Goal: Task Accomplishment & Management: Complete application form

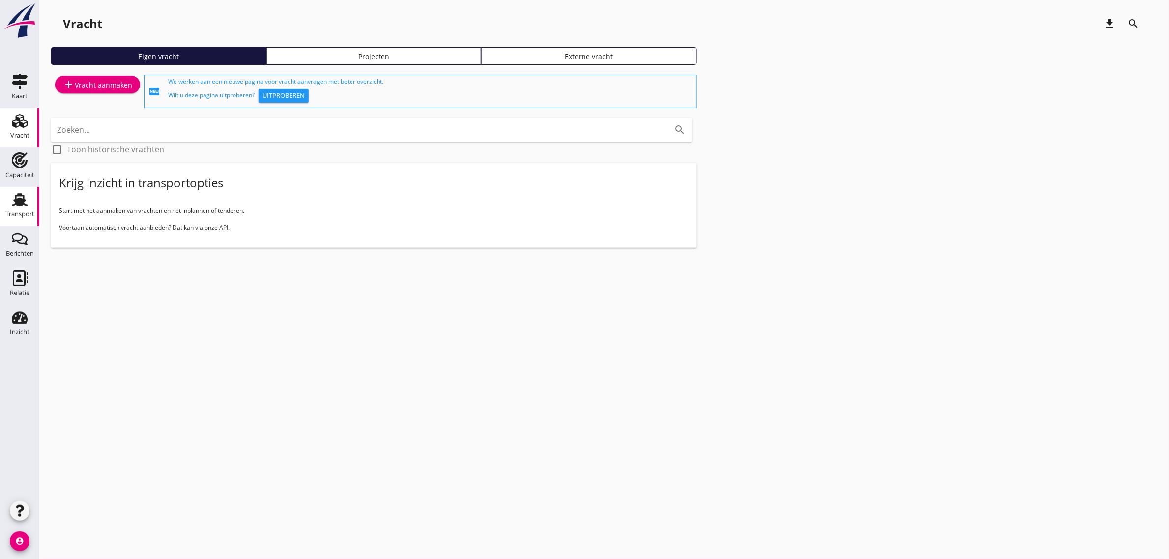
click at [26, 205] on use at bounding box center [20, 199] width 16 height 13
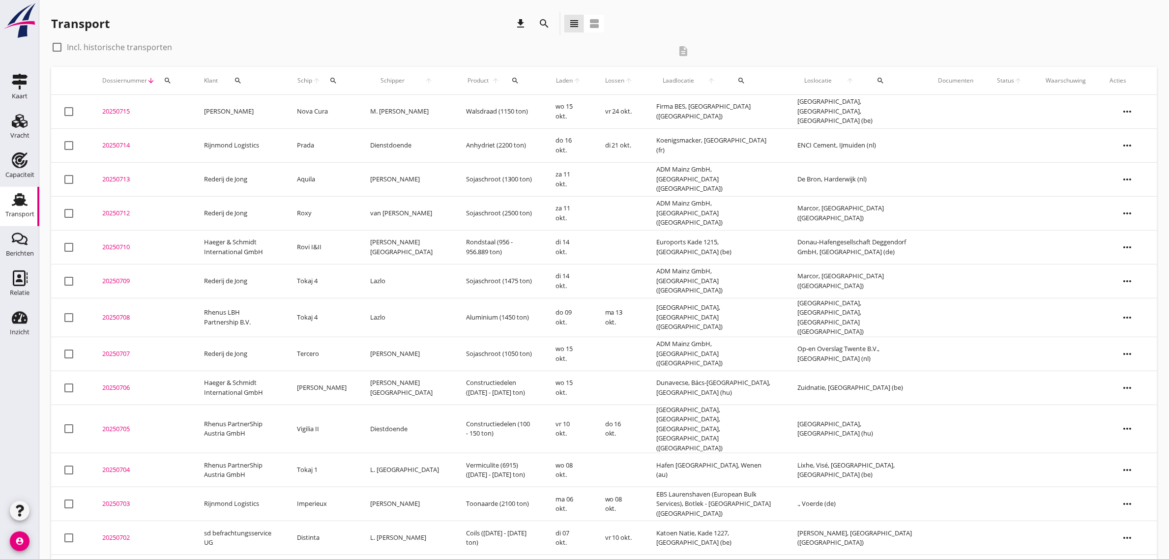
drag, startPoint x: 21, startPoint y: 122, endPoint x: 108, endPoint y: 175, distance: 101.7
click at [21, 122] on icon "Vracht" at bounding box center [20, 121] width 16 height 16
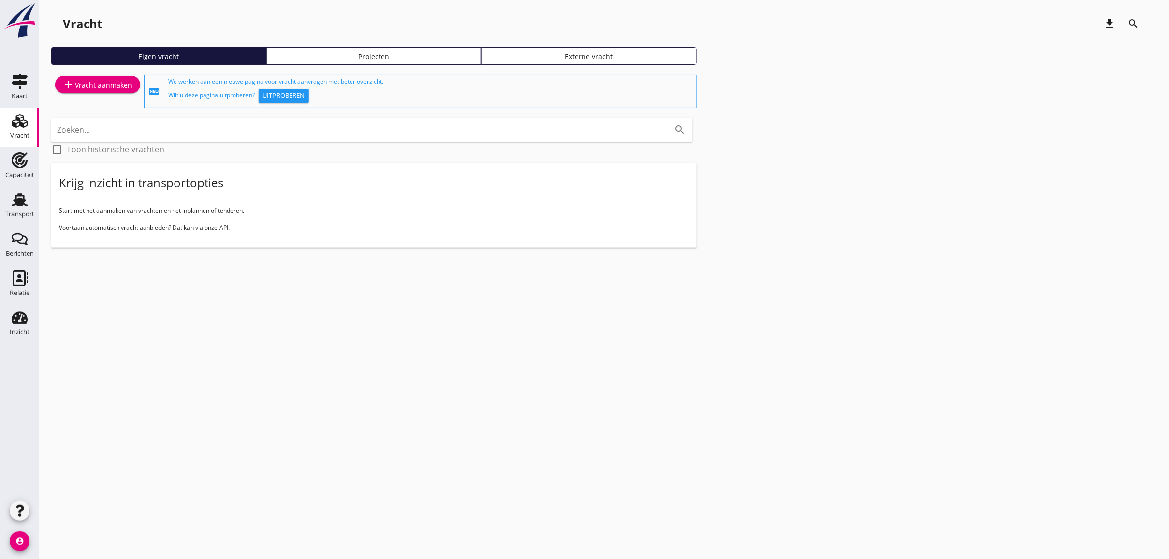
click at [74, 83] on div "add Vracht aanmaken" at bounding box center [97, 85] width 69 height 12
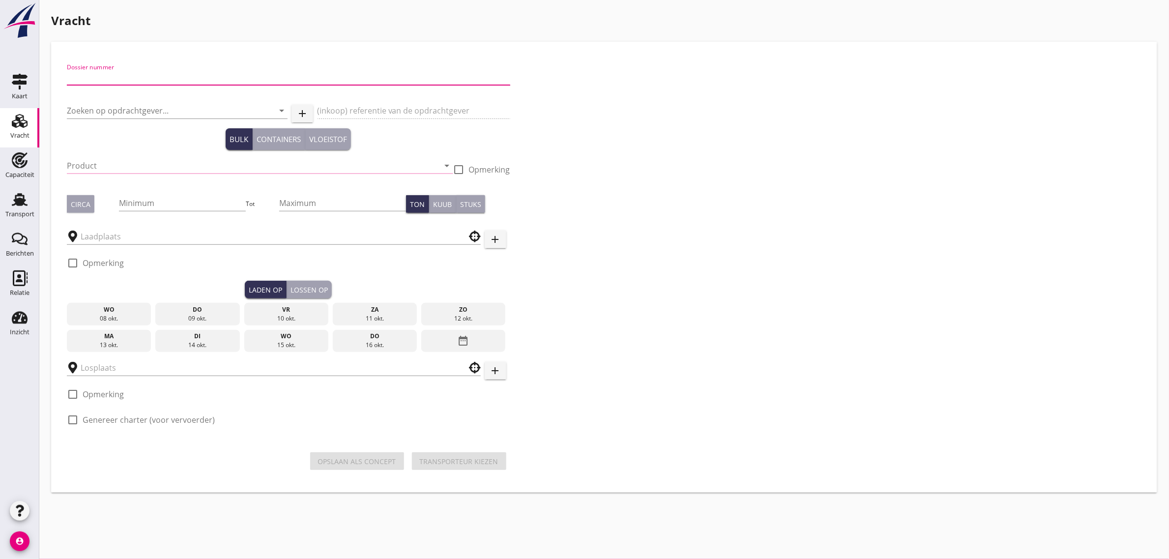
click at [161, 78] on input "Dossier nummer" at bounding box center [289, 77] width 444 height 16
type input "20250711"
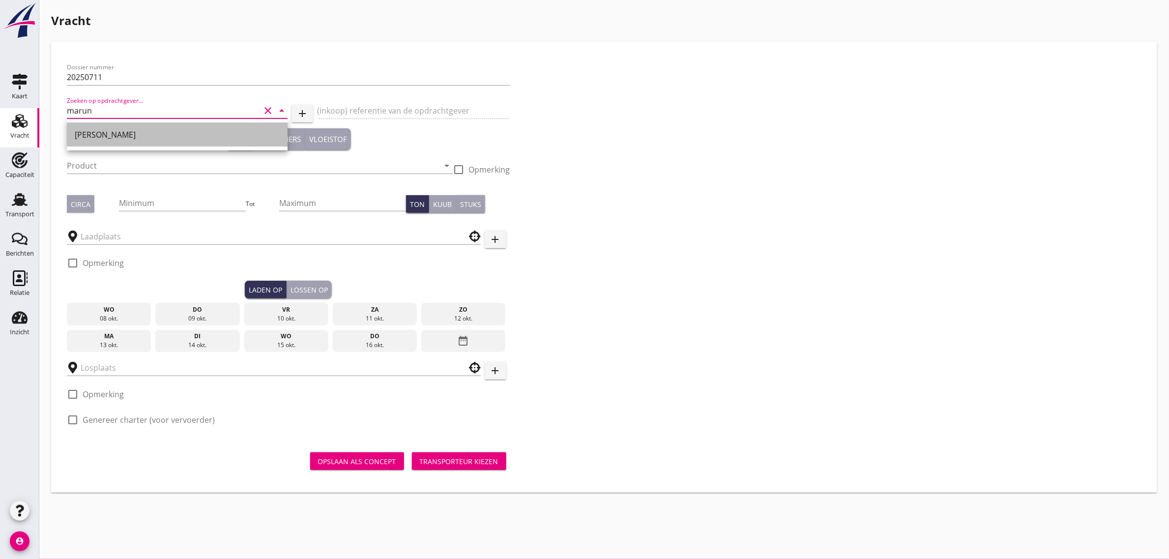
click at [138, 138] on div "[PERSON_NAME]" at bounding box center [177, 135] width 205 height 12
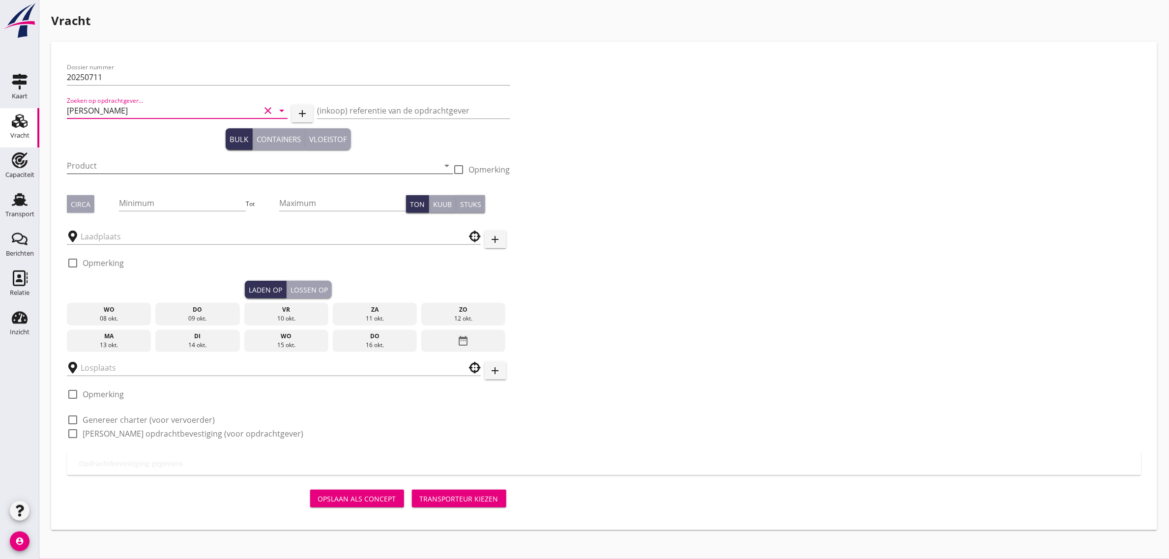
type input "[PERSON_NAME]"
click at [121, 160] on input "Product" at bounding box center [253, 166] width 373 height 16
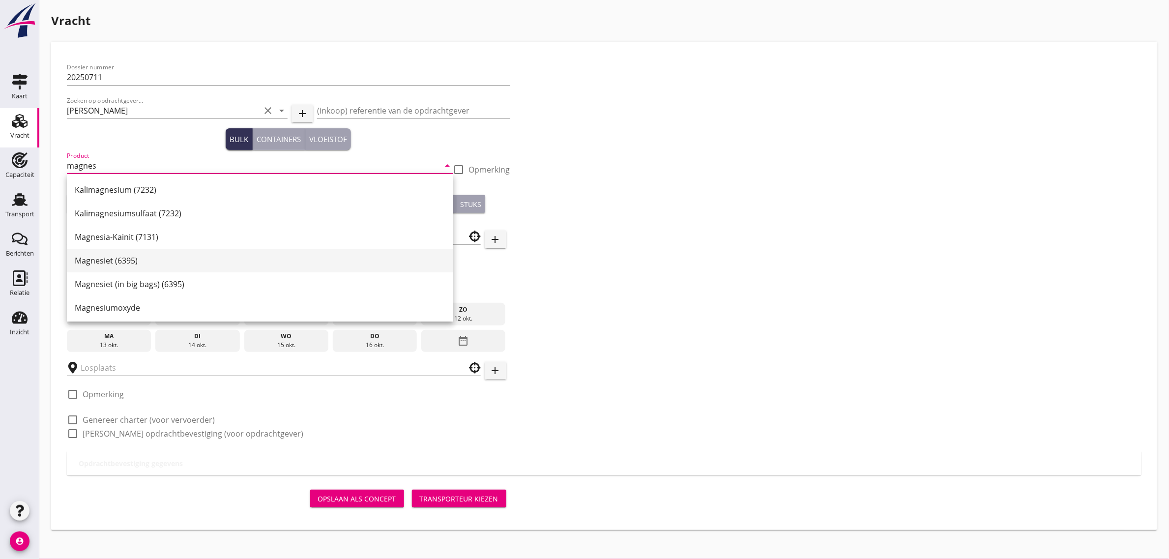
click at [140, 261] on div "Magnesiet (6395)" at bounding box center [260, 261] width 371 height 12
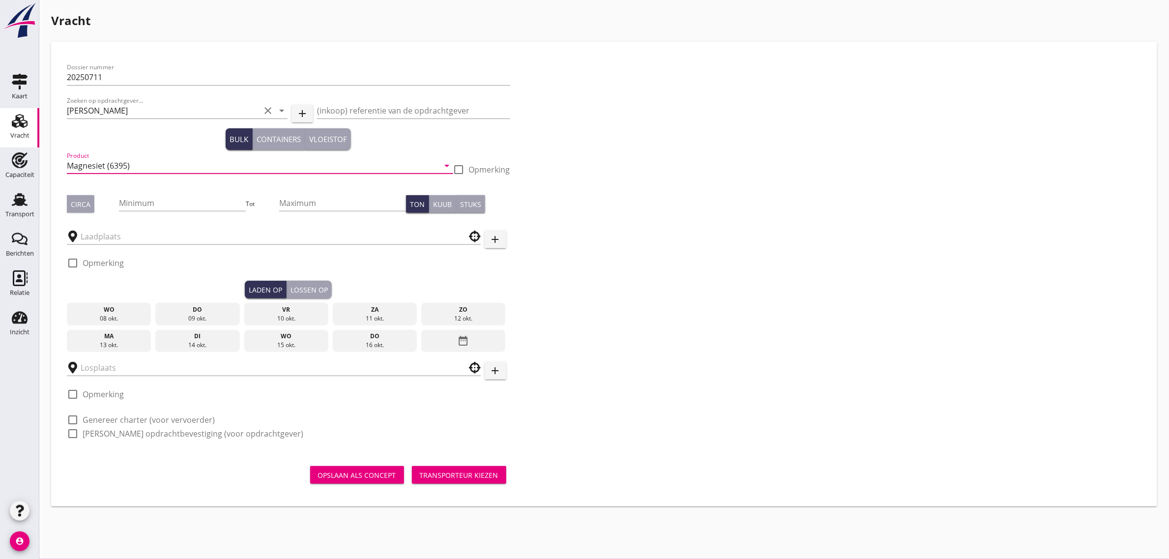
type input "Magnesiet (6395)"
click at [89, 209] on button "Circa" at bounding box center [81, 204] width 28 height 18
click at [144, 202] on input "Minimum" at bounding box center [182, 203] width 127 height 16
type input "2059"
click at [115, 240] on input "text" at bounding box center [267, 237] width 373 height 16
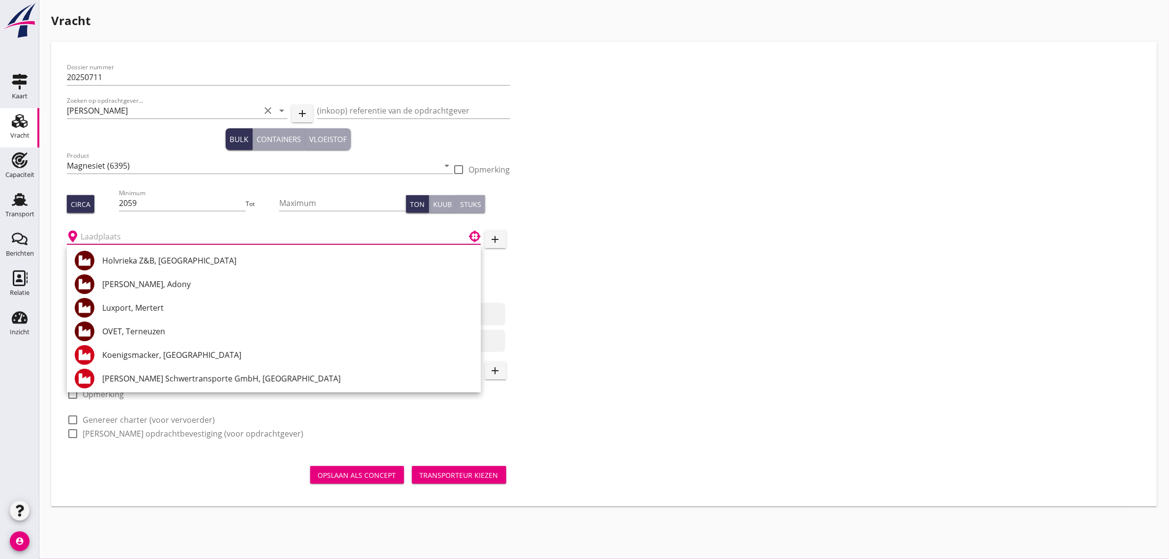
click at [131, 232] on input "text" at bounding box center [267, 237] width 373 height 16
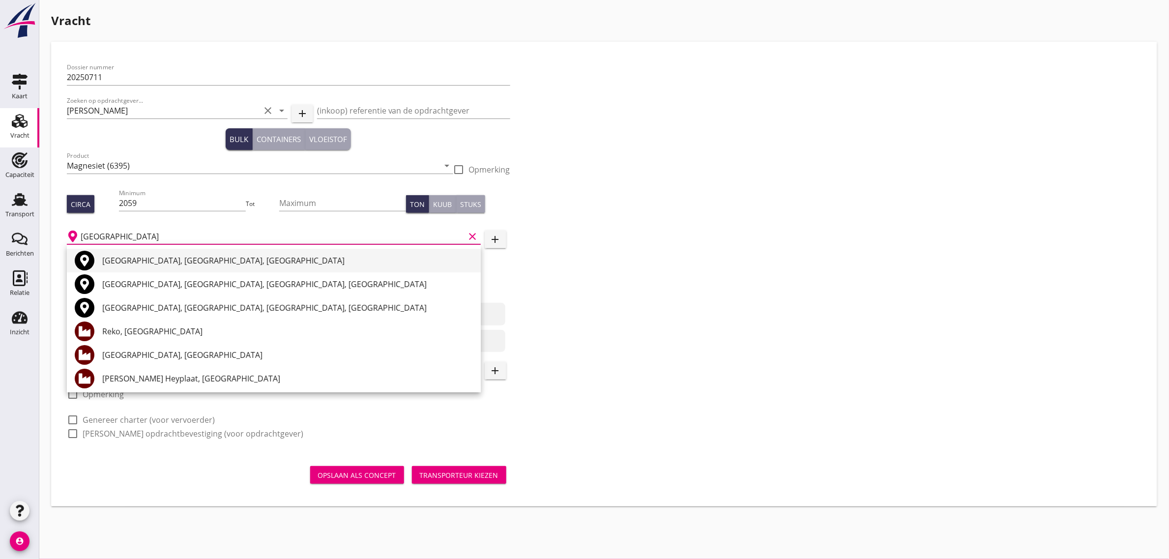
click at [137, 264] on div "[GEOGRAPHIC_DATA], [GEOGRAPHIC_DATA], [GEOGRAPHIC_DATA]" at bounding box center [287, 261] width 371 height 12
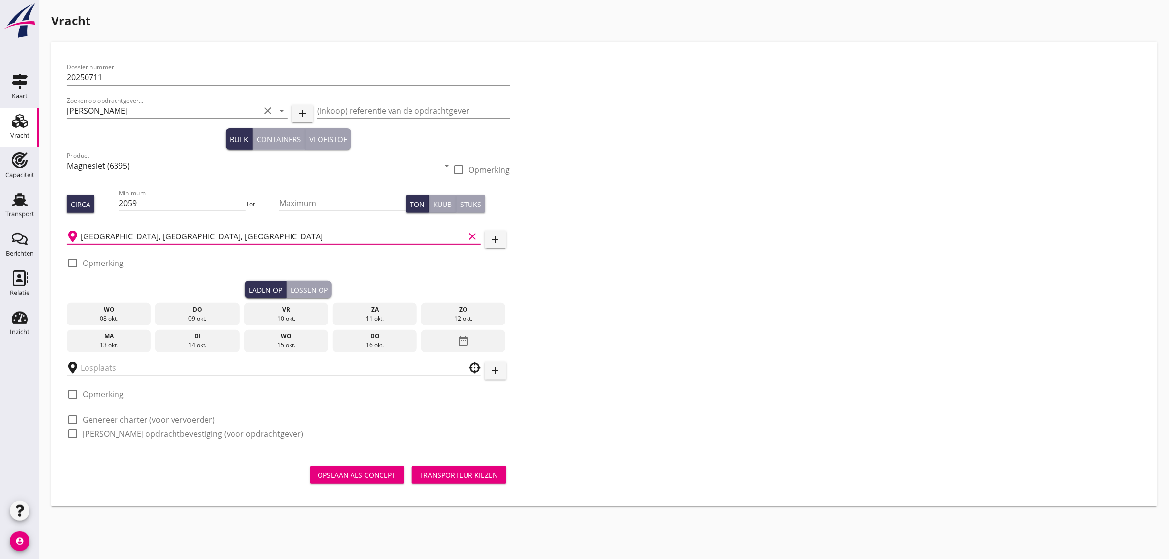
type input "[GEOGRAPHIC_DATA], [GEOGRAPHIC_DATA], [GEOGRAPHIC_DATA]"
click at [184, 320] on div "09 okt." at bounding box center [198, 318] width 80 height 9
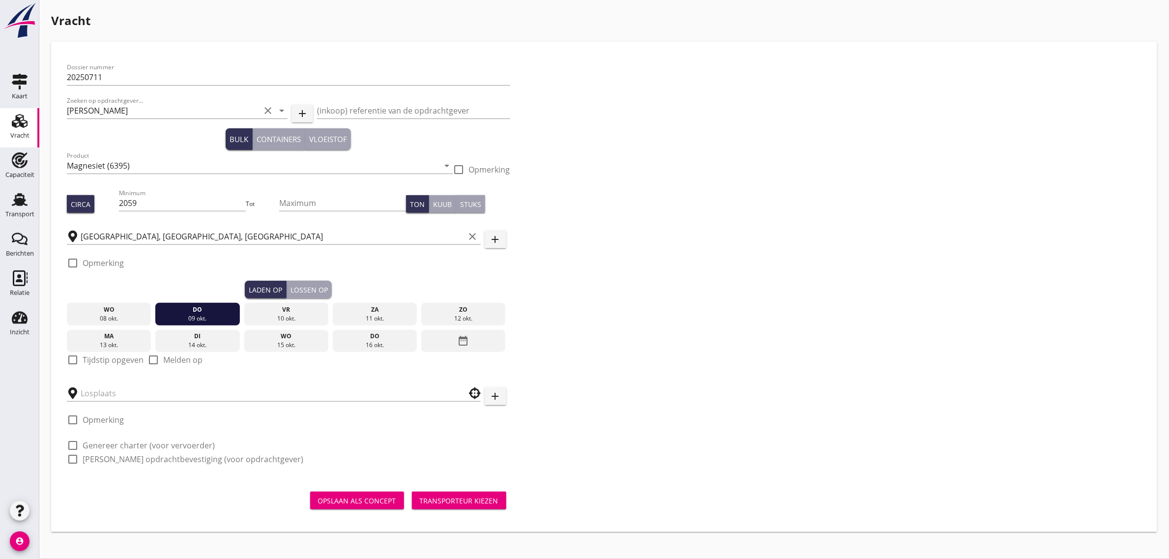
click at [91, 364] on label "Tijdstip opgeven" at bounding box center [113, 360] width 61 height 10
checkbox input "true"
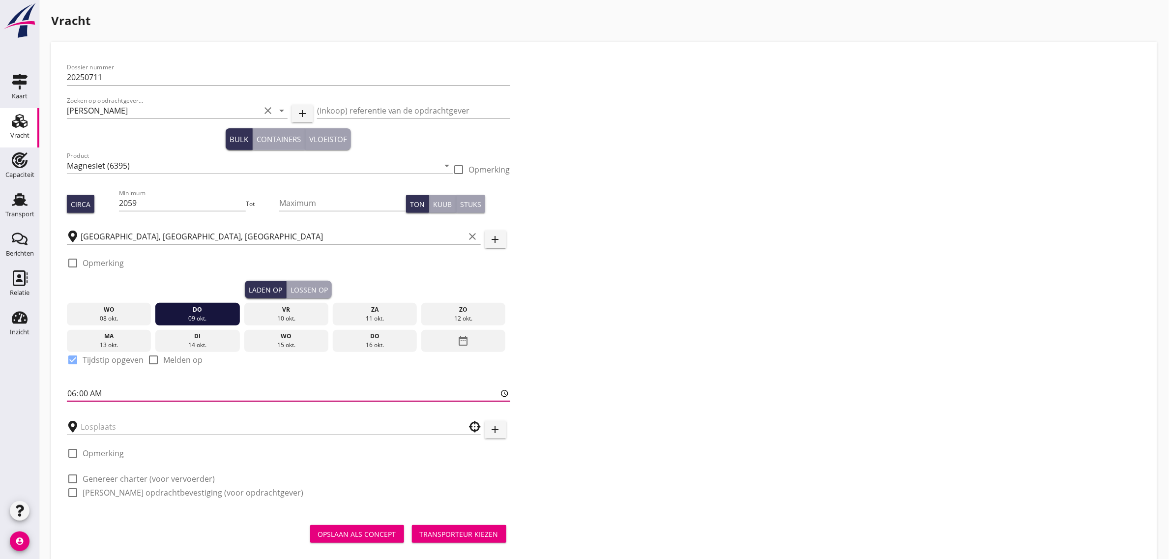
click at [75, 387] on input "06:00" at bounding box center [289, 393] width 444 height 16
type input "20:00"
click at [603, 294] on div "Dossier nummer 20250711 Zoeken op opdrachtgever... Maruna Bevrachting clear arr…" at bounding box center [604, 284] width 1083 height 453
click at [315, 286] on div "Lossen op" at bounding box center [309, 290] width 37 height 10
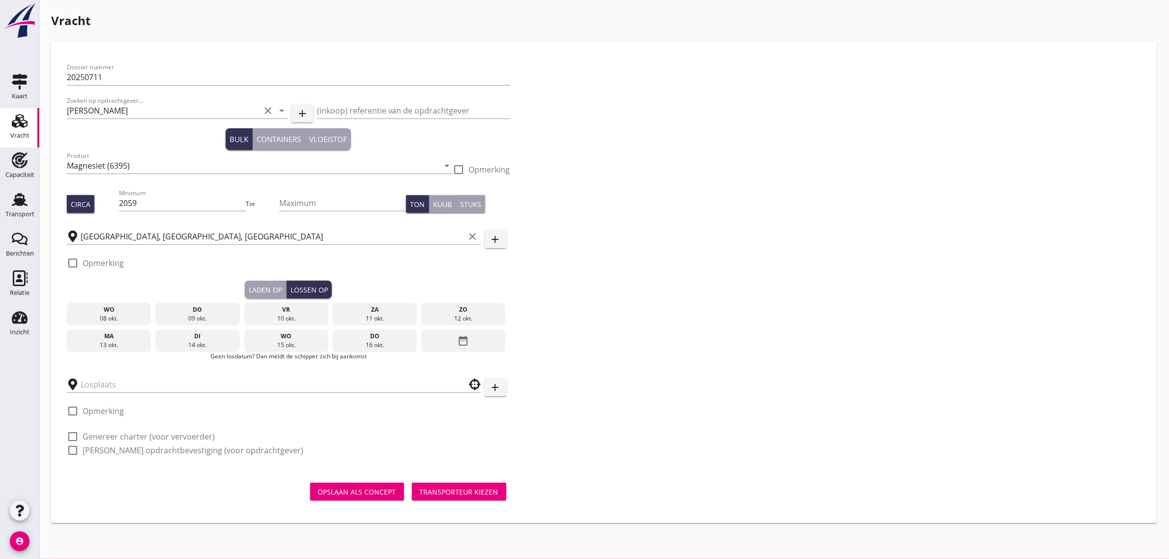
click at [114, 344] on div "13 okt." at bounding box center [109, 345] width 80 height 9
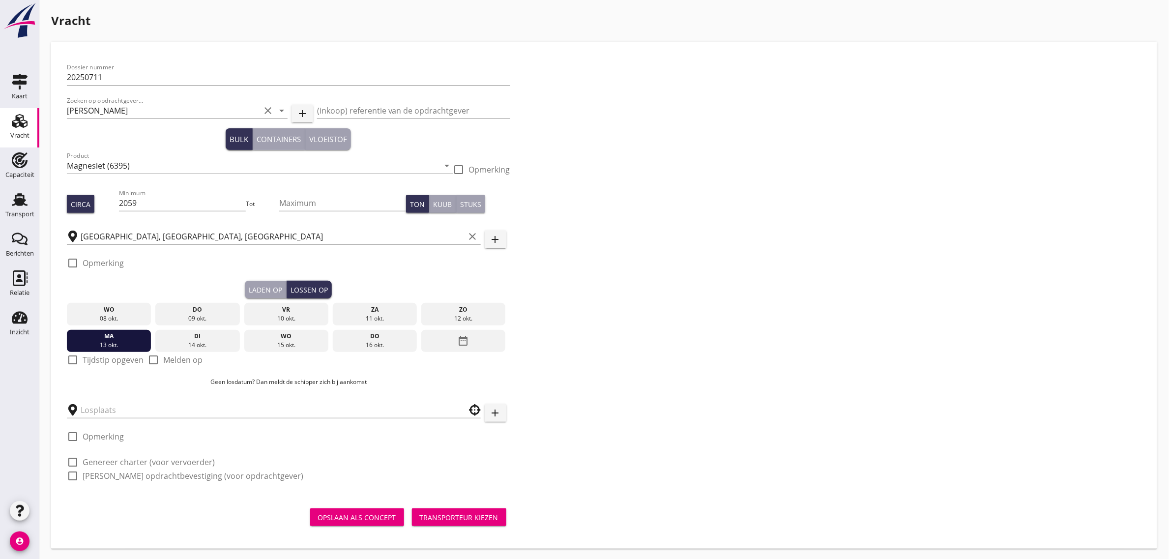
click at [80, 359] on div at bounding box center [72, 360] width 17 height 17
checkbox input "true"
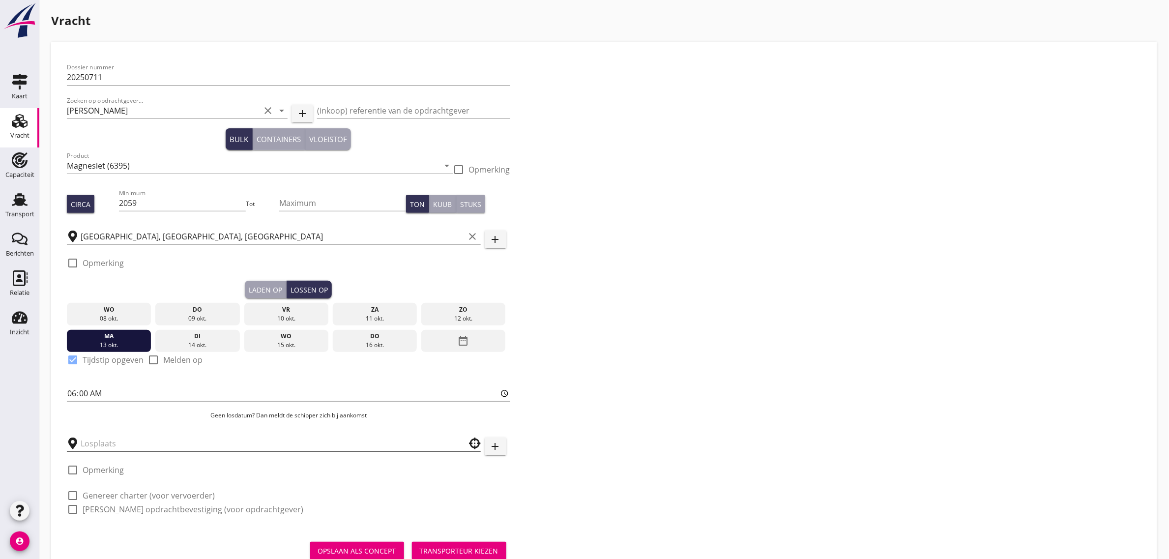
click at [96, 437] on input "text" at bounding box center [267, 444] width 373 height 16
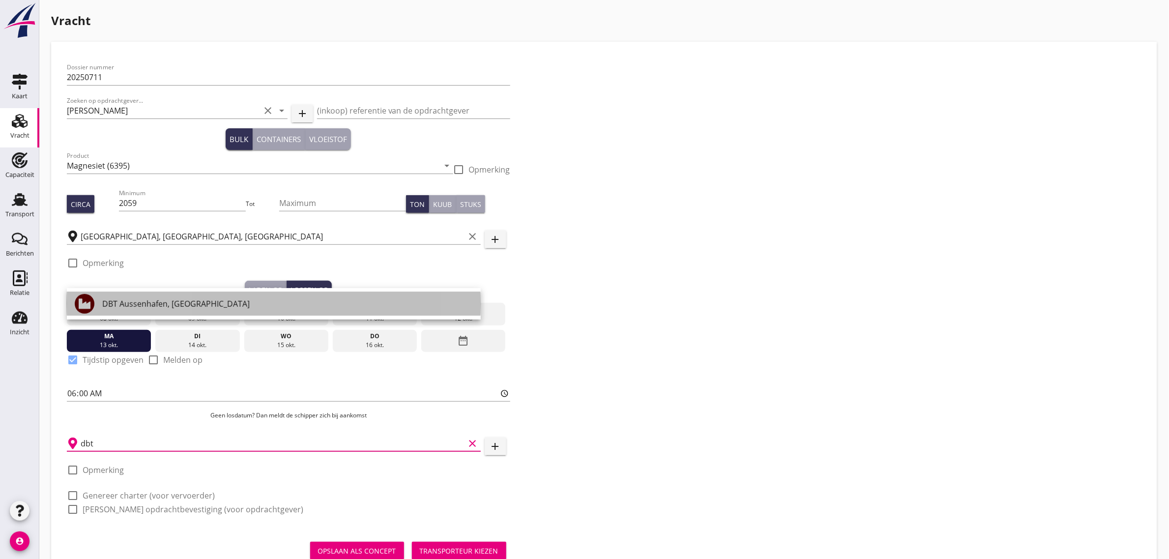
click at [141, 306] on div "DBT Aussenhafen, [GEOGRAPHIC_DATA]" at bounding box center [287, 304] width 371 height 12
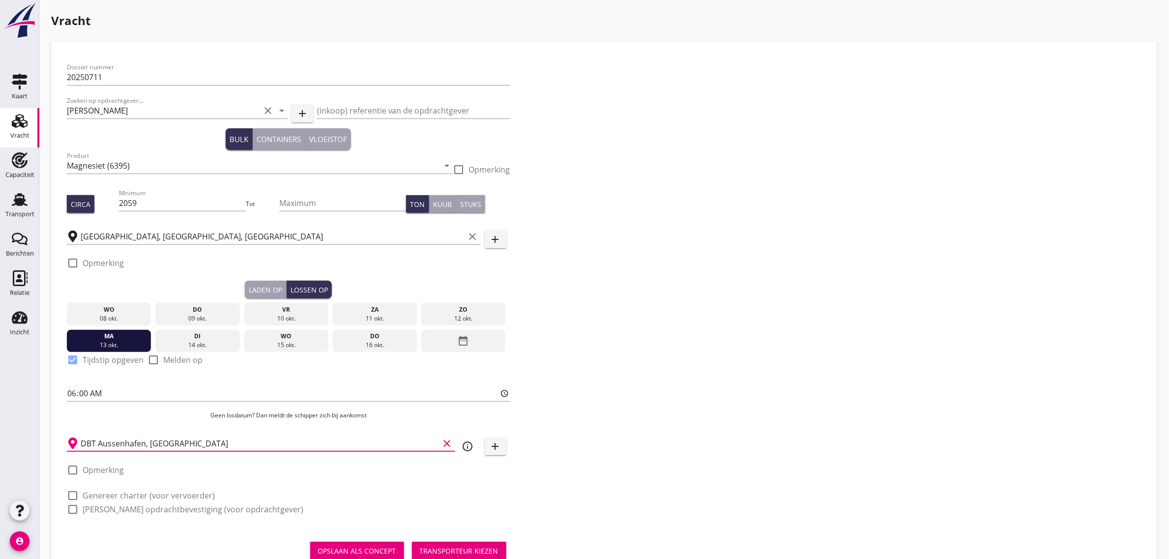
type input "DBT Aussenhafen, [GEOGRAPHIC_DATA]"
click at [125, 488] on div "check_box_outline_blank Genereer charter (voor vervoerder)" at bounding box center [289, 495] width 444 height 14
click at [126, 493] on label "Genereer charter (voor vervoerder)" at bounding box center [149, 496] width 132 height 10
checkbox input "true"
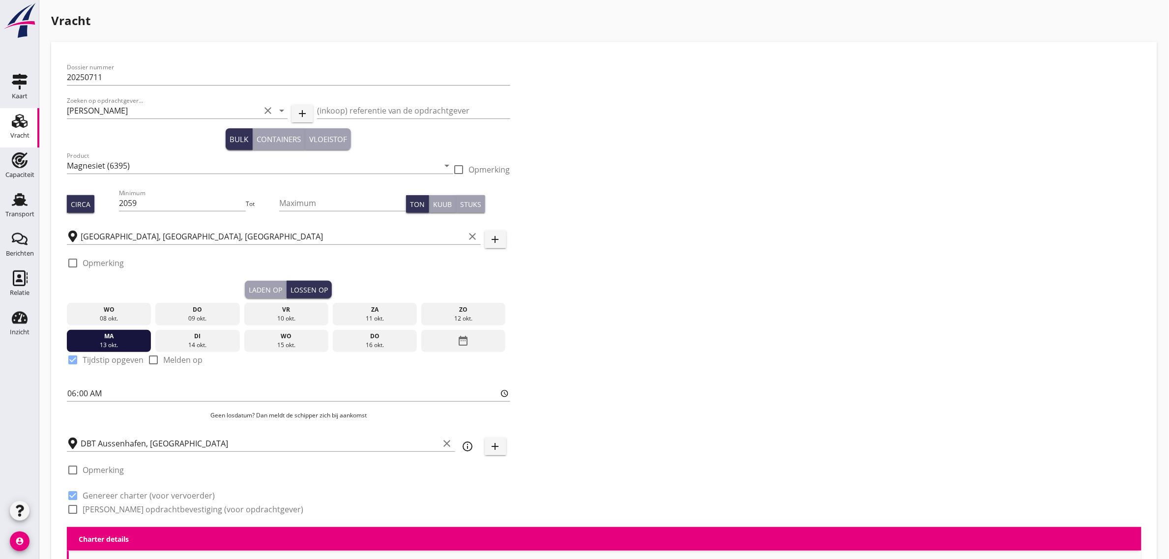
click at [123, 513] on label "[PERSON_NAME] opdrachtbevestiging (voor opdrachtgever)" at bounding box center [193, 509] width 221 height 10
checkbox input "true"
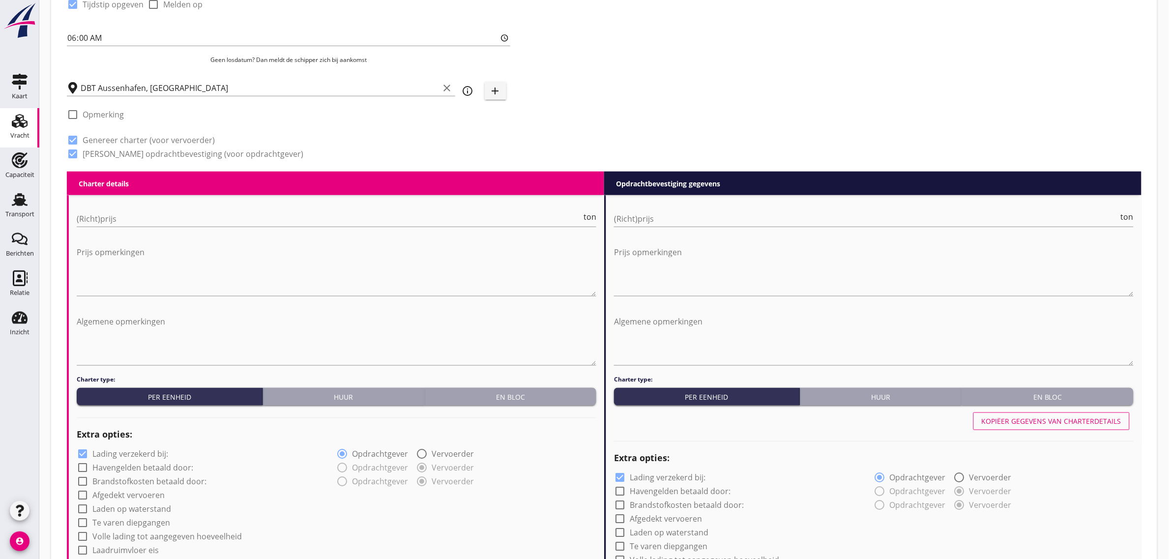
scroll to position [492, 0]
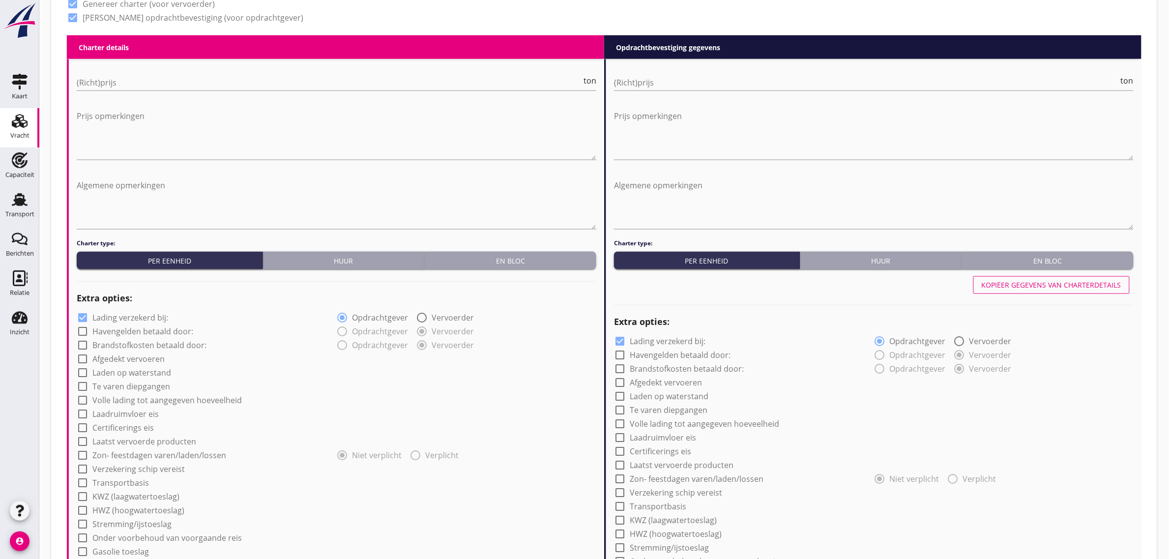
click at [503, 257] on div "En bloc" at bounding box center [511, 261] width 164 height 10
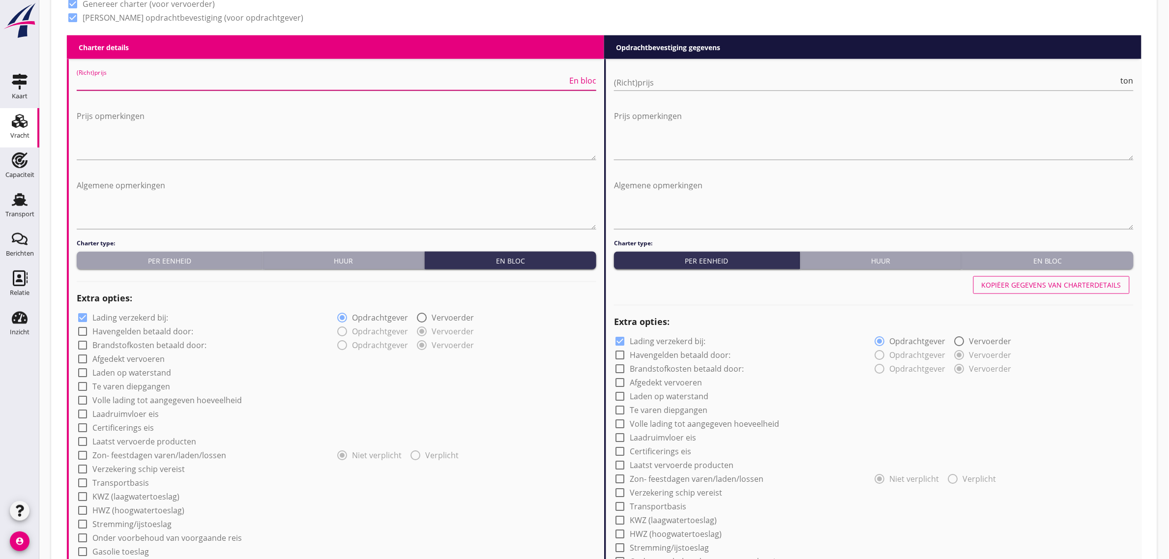
click at [163, 79] on input "(Richt)prijs" at bounding box center [322, 83] width 491 height 16
type input "0"
click at [502, 424] on div "check_box_outline_blank Certificerings eis" at bounding box center [337, 427] width 520 height 14
click at [109, 360] on label "Afgedekt vervoeren" at bounding box center [128, 360] width 72 height 10
checkbox input "true"
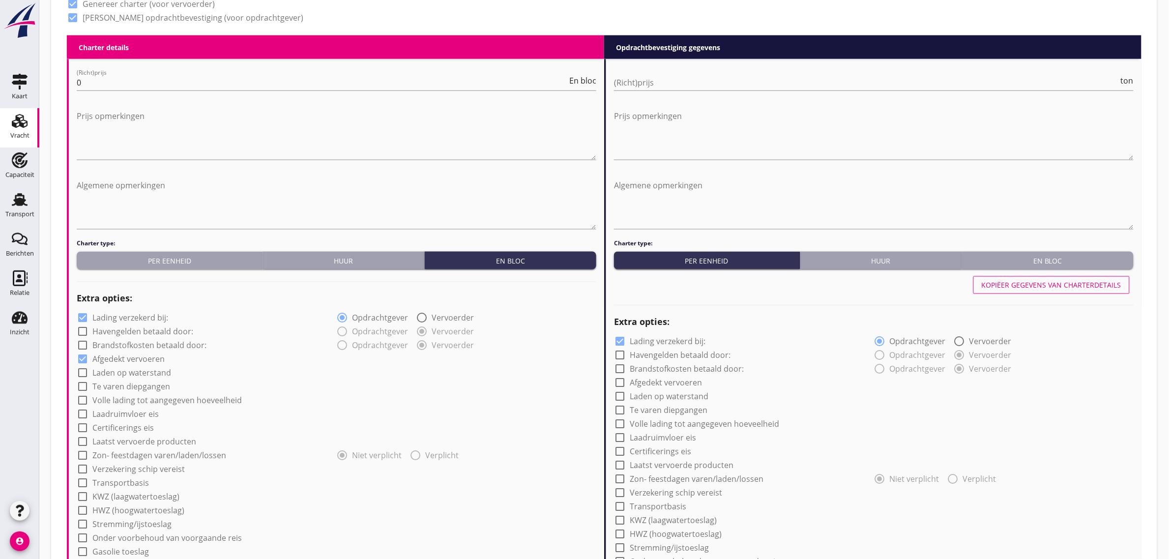
click at [112, 412] on label "Laadruimvloer eis" at bounding box center [125, 415] width 66 height 10
checkbox input "true"
click at [111, 430] on div at bounding box center [330, 436] width 506 height 16
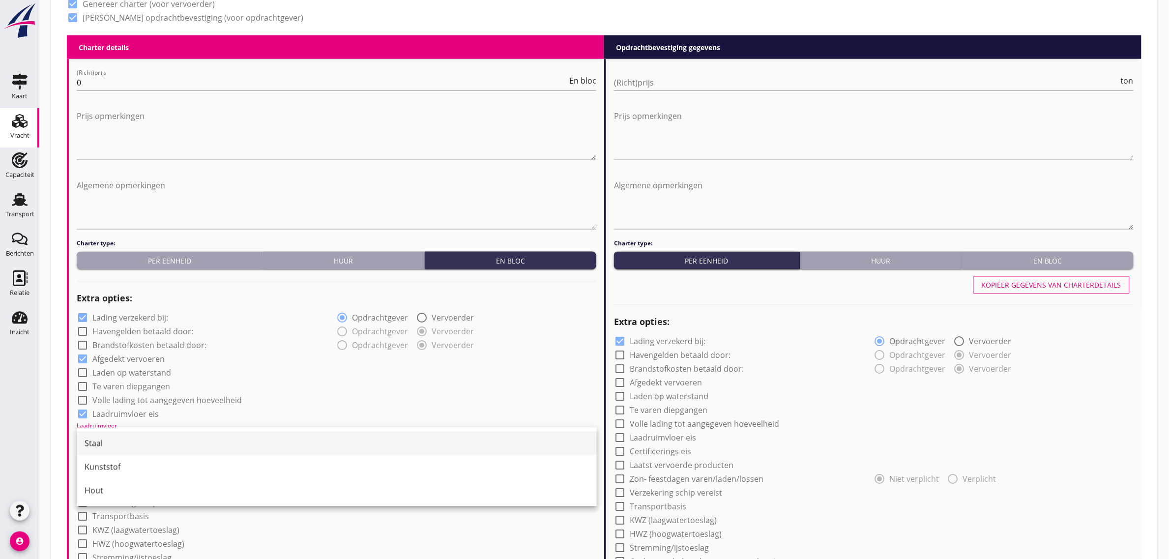
click at [109, 436] on div "Staal" at bounding box center [337, 444] width 504 height 24
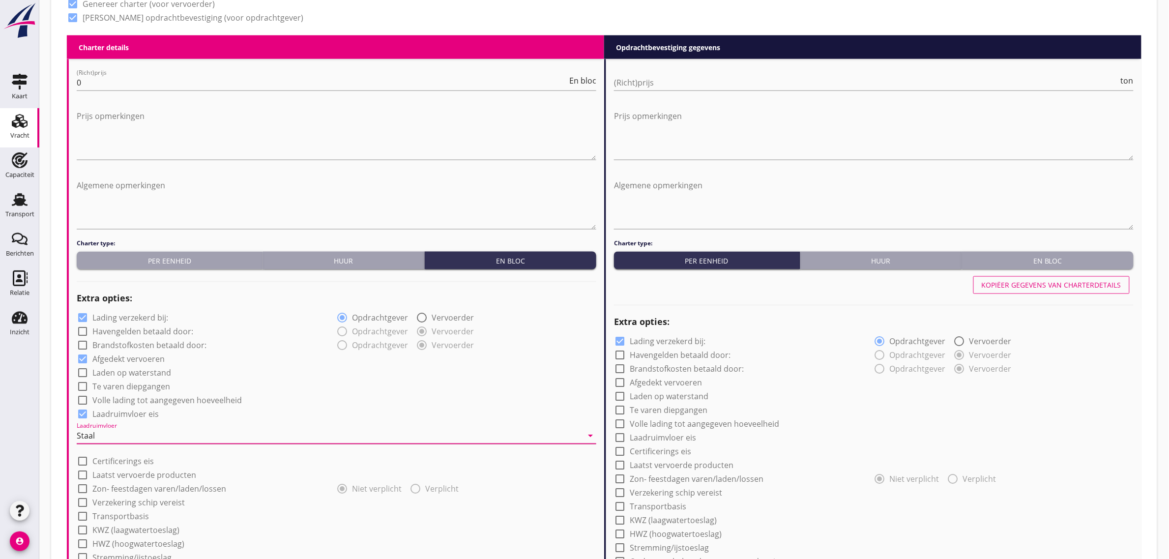
click at [377, 397] on div "check_box_outline_blank Volle lading tot aangegeven hoeveelheid" at bounding box center [337, 400] width 520 height 14
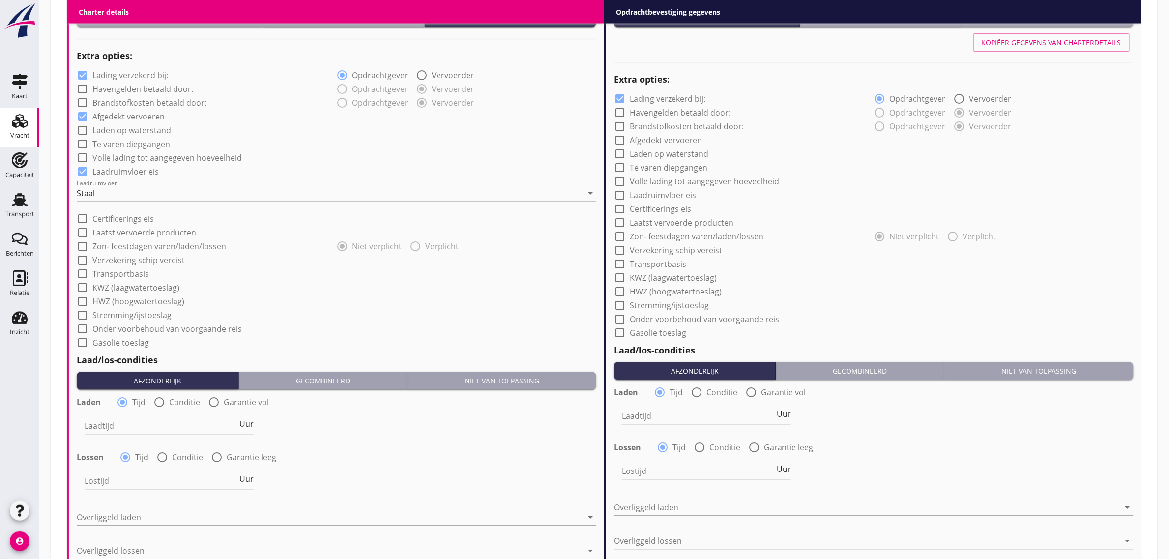
scroll to position [738, 0]
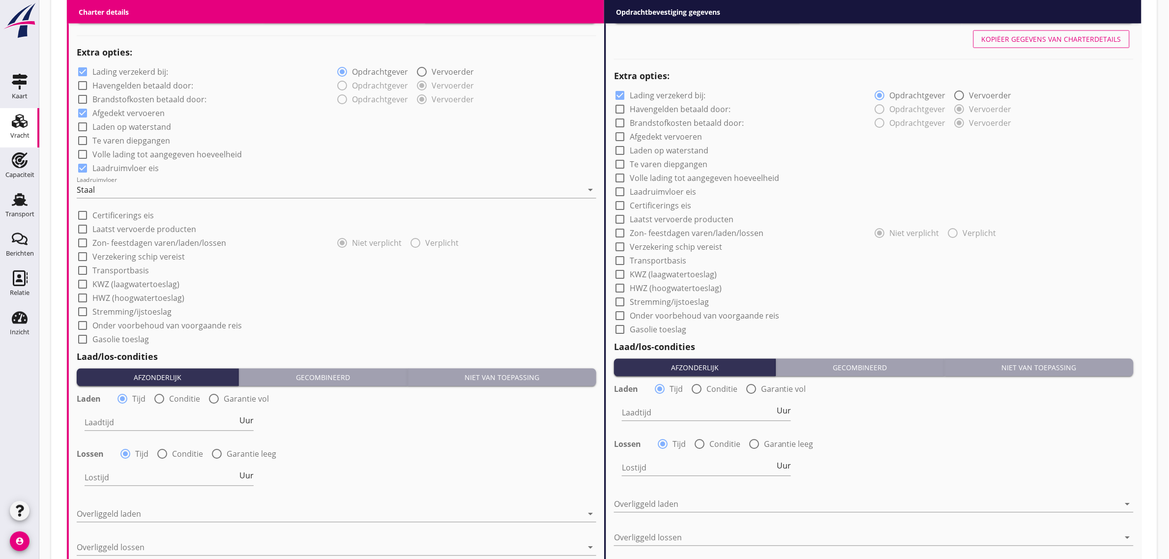
click at [128, 270] on label "Transportbasis" at bounding box center [120, 271] width 57 height 10
checkbox input "true"
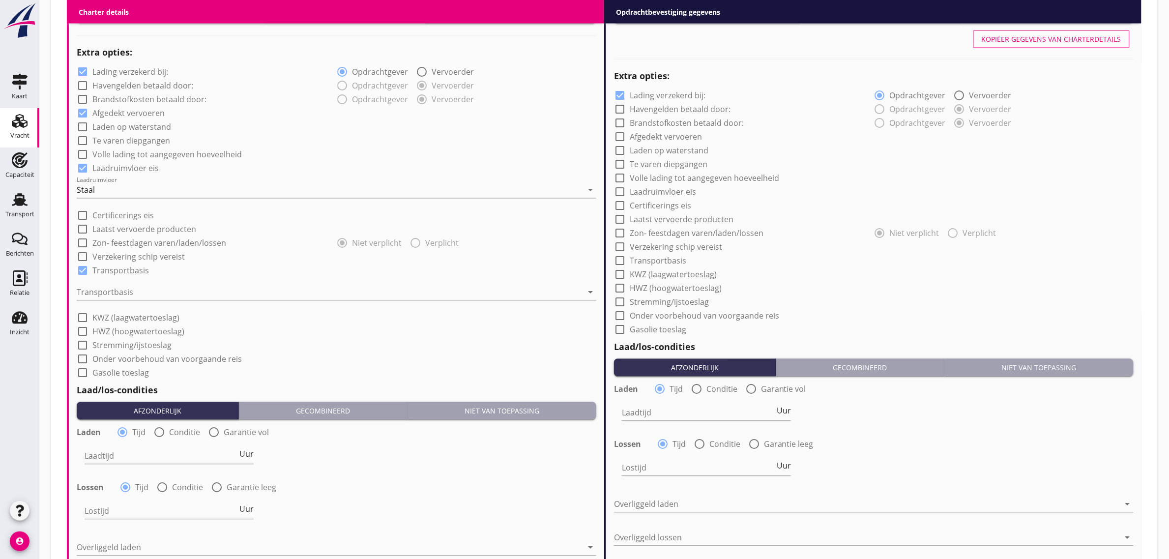
click at [144, 307] on div at bounding box center [337, 307] width 520 height 6
click at [144, 294] on div at bounding box center [330, 293] width 506 height 16
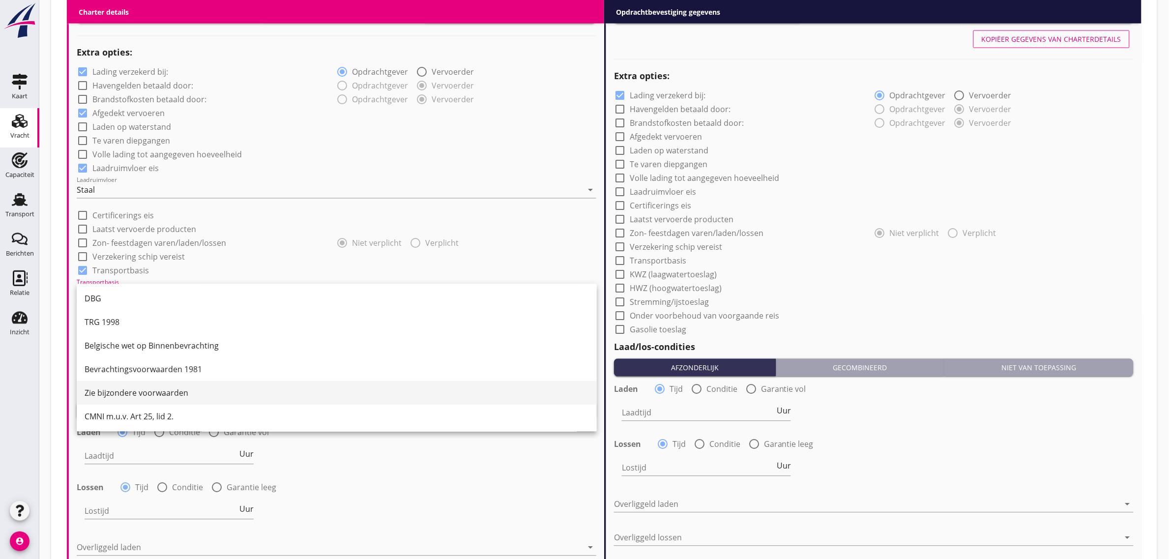
scroll to position [26, 0]
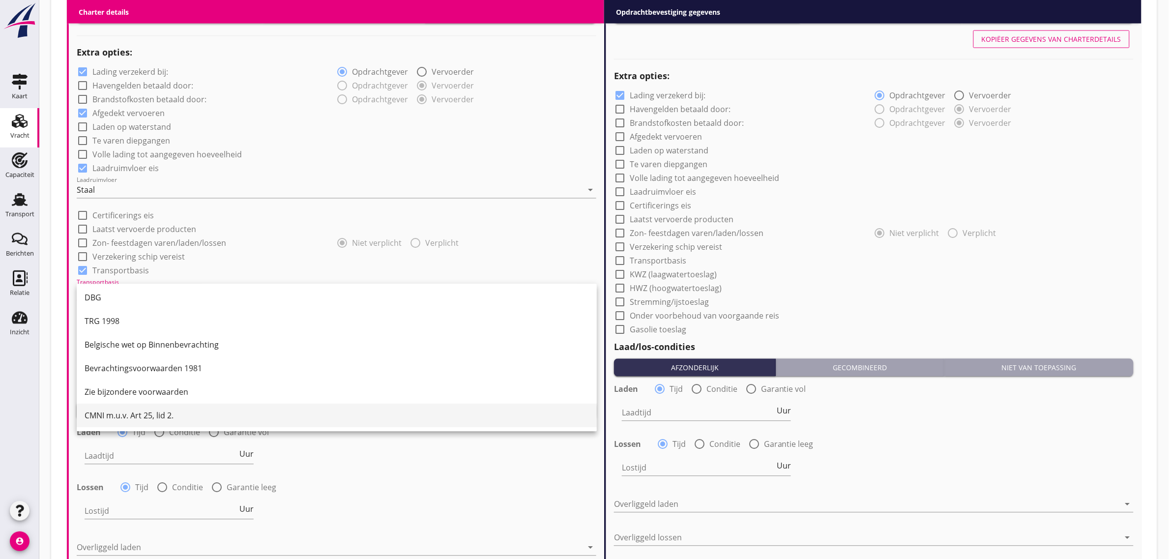
click at [157, 414] on div "CMNI m.u.v. Art 25, lid 2." at bounding box center [337, 416] width 504 height 12
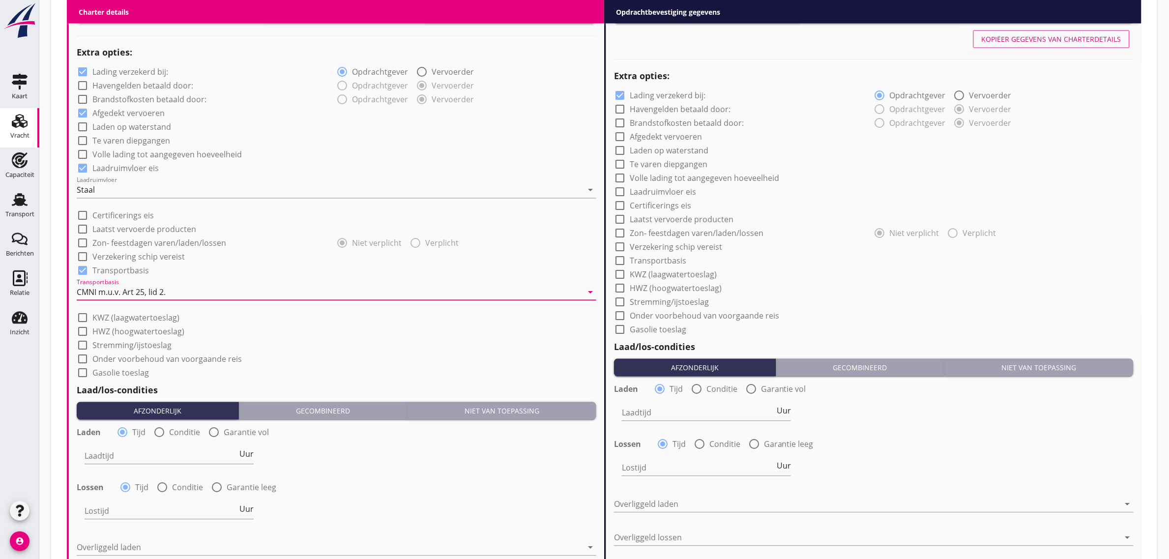
click at [331, 349] on div "check_box_outline_blank Stremming/ijstoeslag" at bounding box center [337, 345] width 520 height 14
click at [141, 453] on input "Laadtijd" at bounding box center [161, 456] width 153 height 16
type input "3"
type input "36"
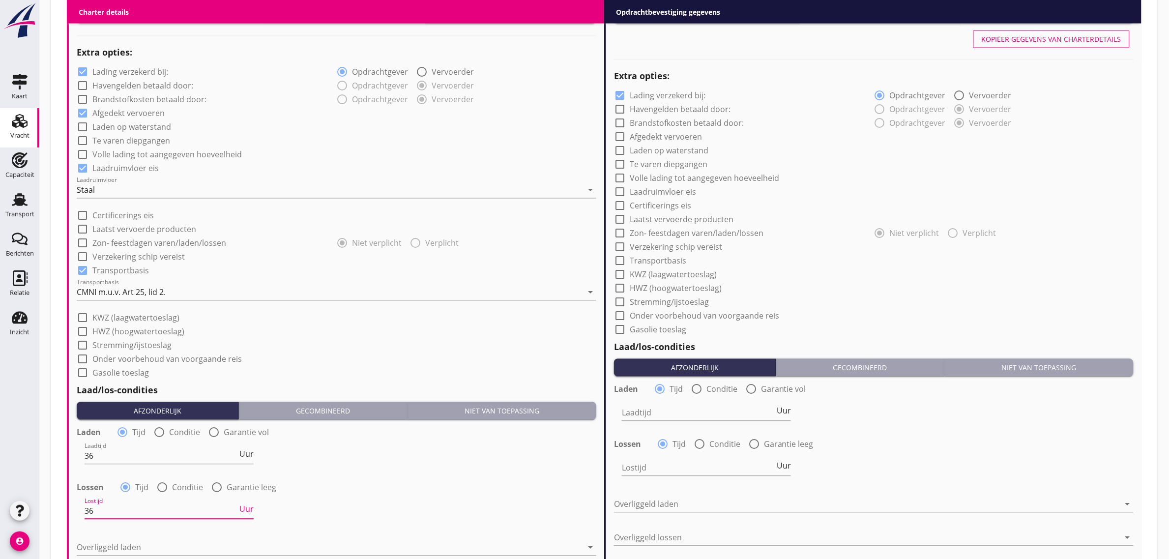
click at [305, 473] on div "Laadtijd 36 Uur" at bounding box center [337, 457] width 522 height 35
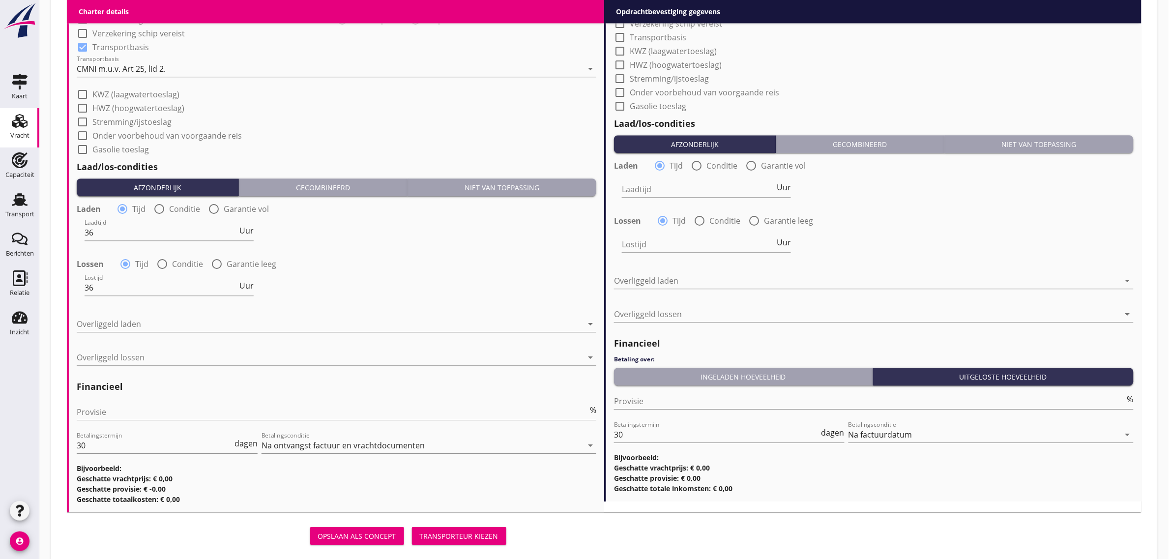
scroll to position [980, 0]
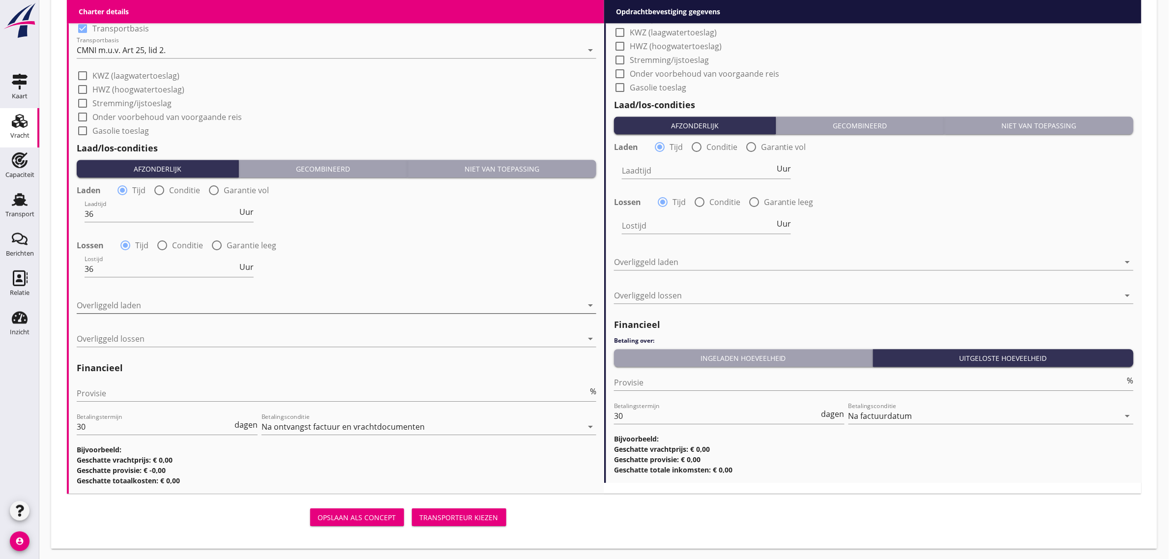
click at [141, 297] on div at bounding box center [330, 305] width 506 height 16
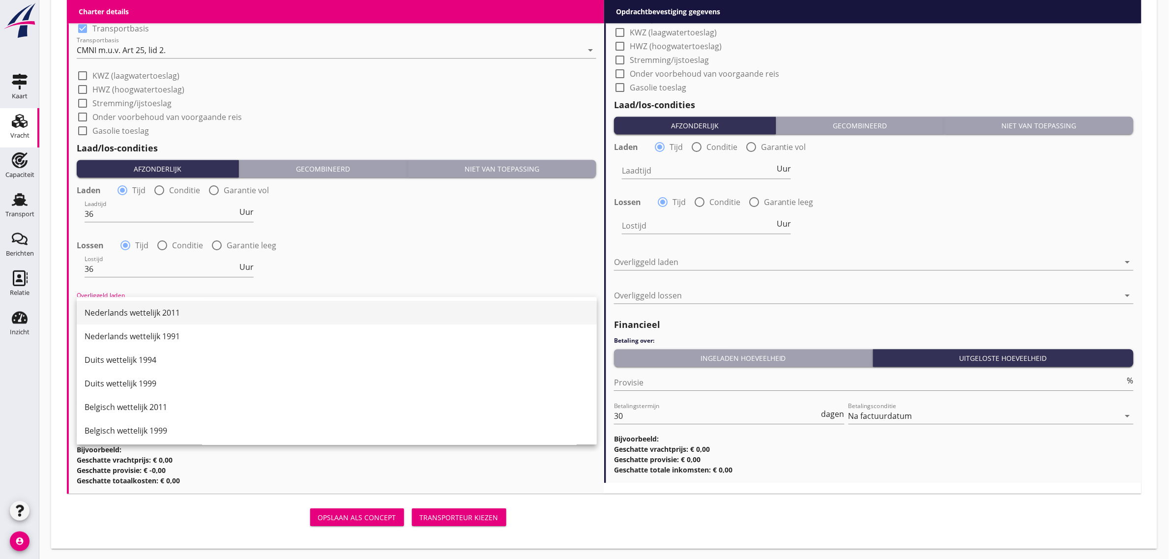
click at [137, 316] on div "Nederlands wettelijk 2011" at bounding box center [337, 313] width 504 height 12
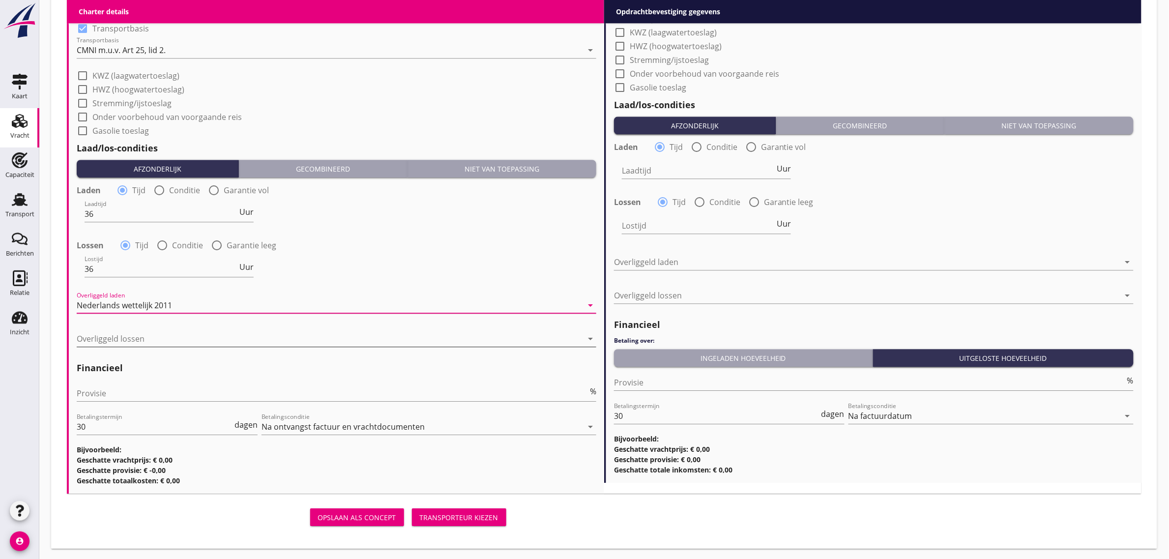
click at [132, 335] on div at bounding box center [330, 339] width 506 height 16
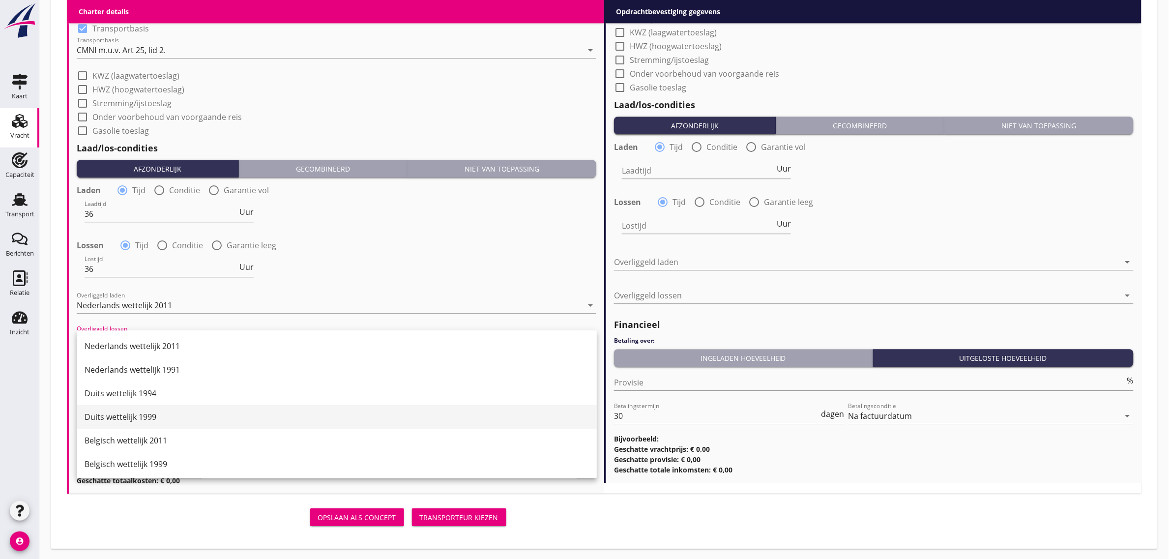
click at [166, 417] on div "Duits wettelijk 1999" at bounding box center [337, 417] width 504 height 12
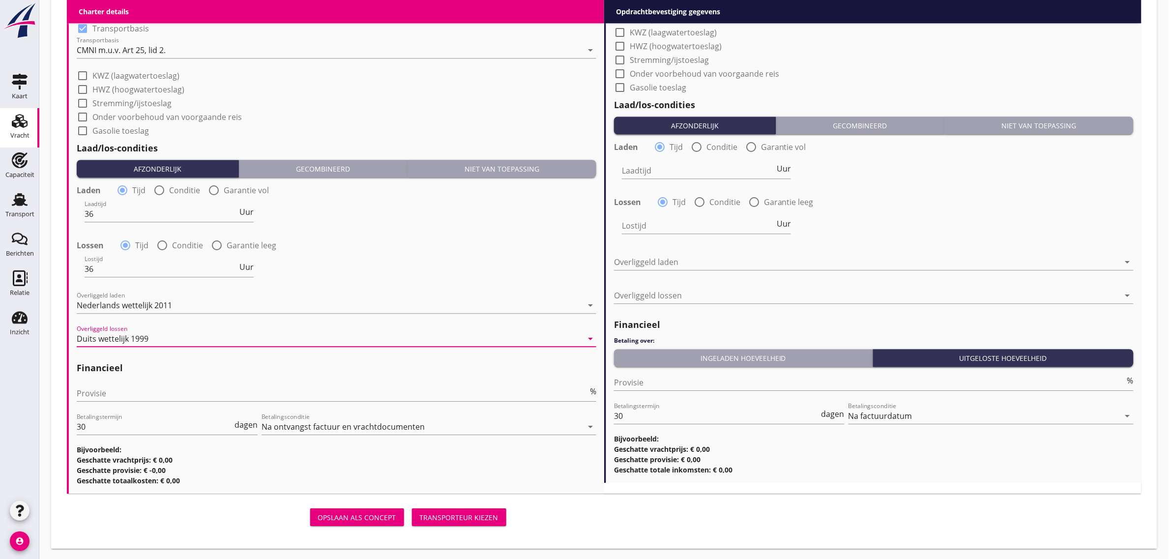
click at [407, 218] on div "Laadtijd 36 Uur" at bounding box center [337, 214] width 522 height 35
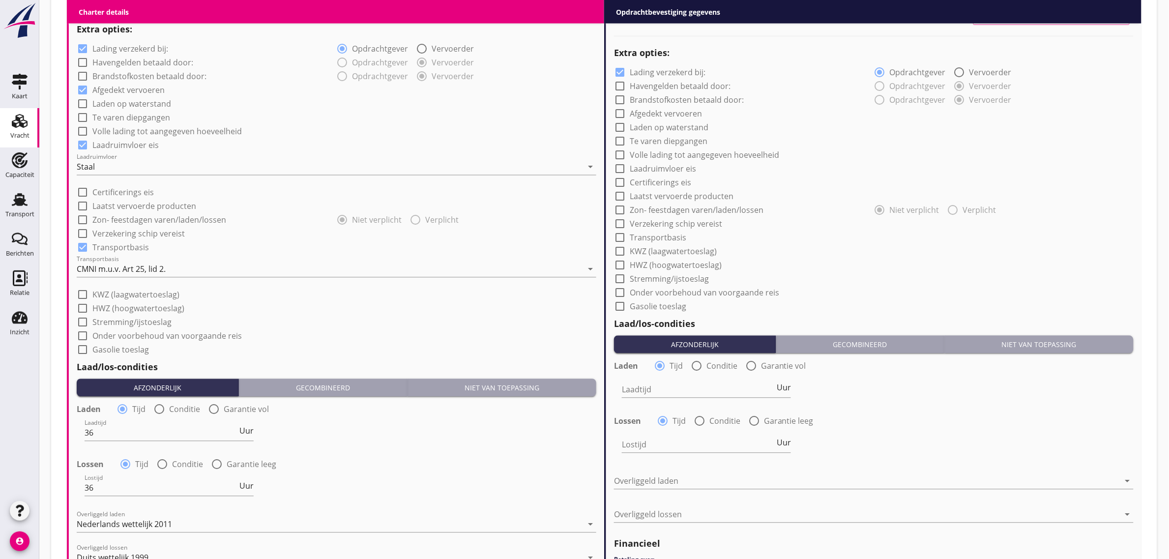
scroll to position [550, 0]
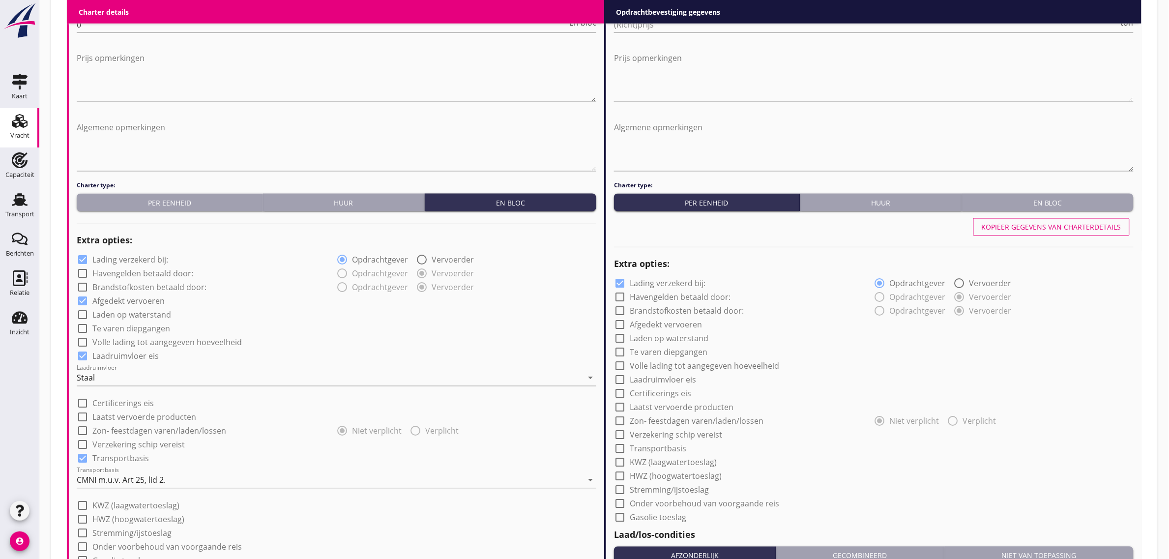
click at [1050, 223] on div "Kopiëer gegevens van charterdetails" at bounding box center [1052, 227] width 140 height 10
checkbox input "true"
type input "36"
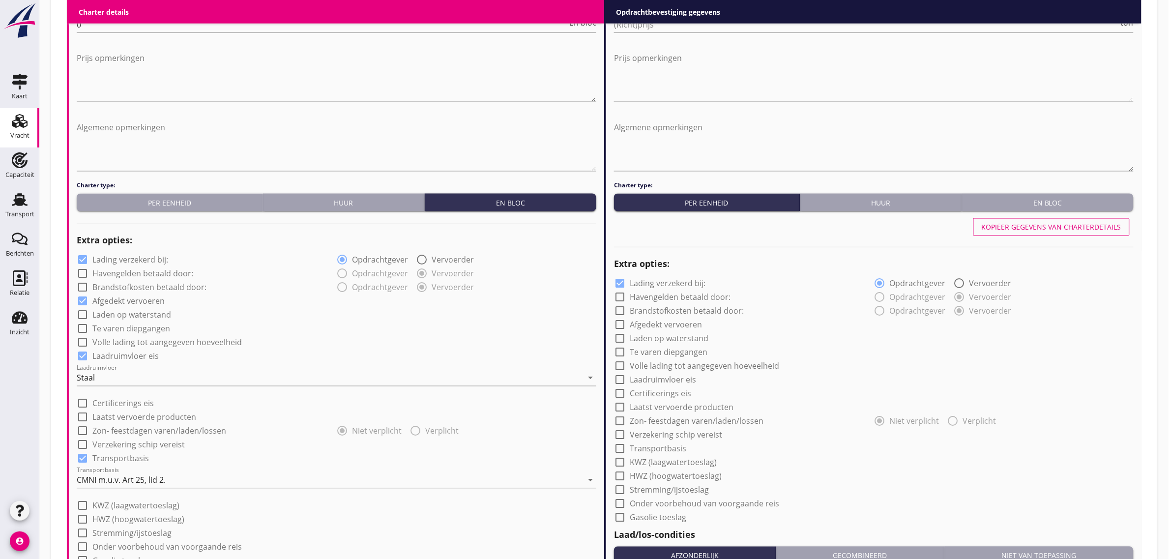
type input "36"
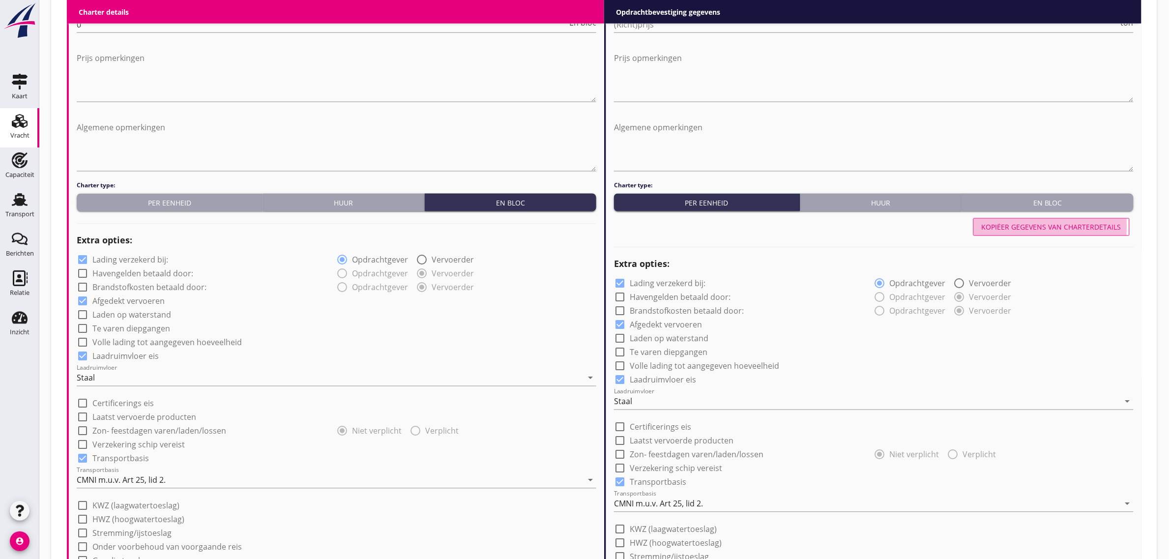
click at [1045, 207] on div "En bloc" at bounding box center [1048, 203] width 164 height 10
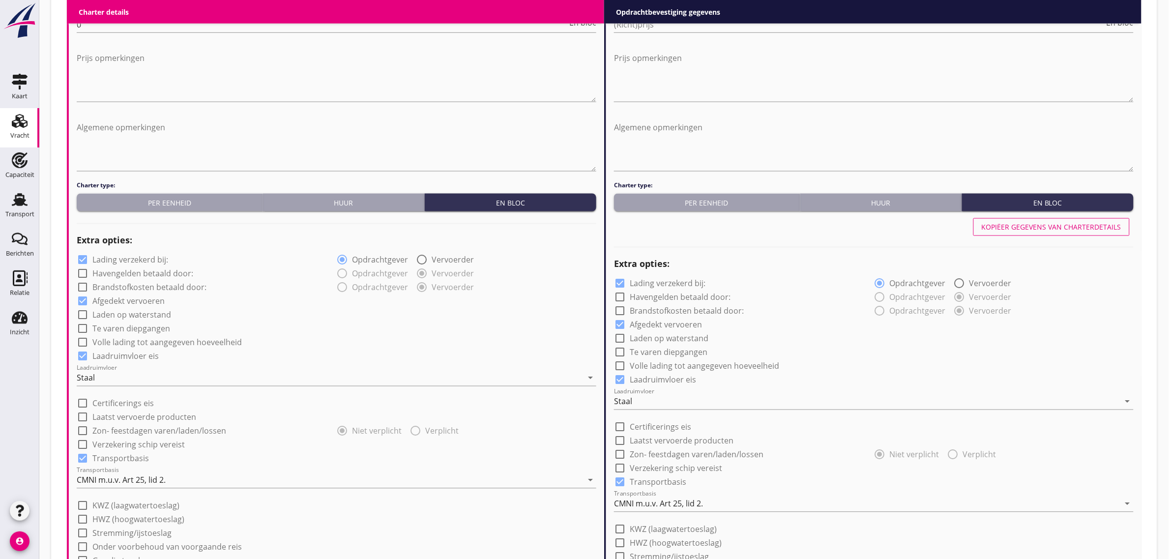
scroll to position [488, 0]
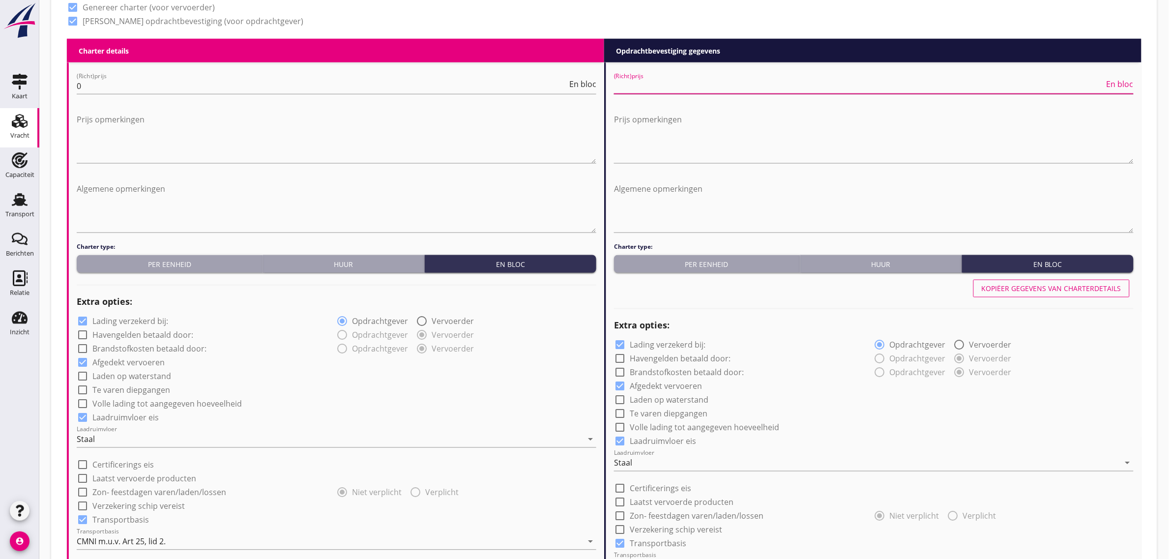
click at [653, 88] on input "(Richt)prijs" at bounding box center [859, 86] width 491 height 16
click at [670, 266] on div "Per eenheid" at bounding box center [707, 264] width 178 height 10
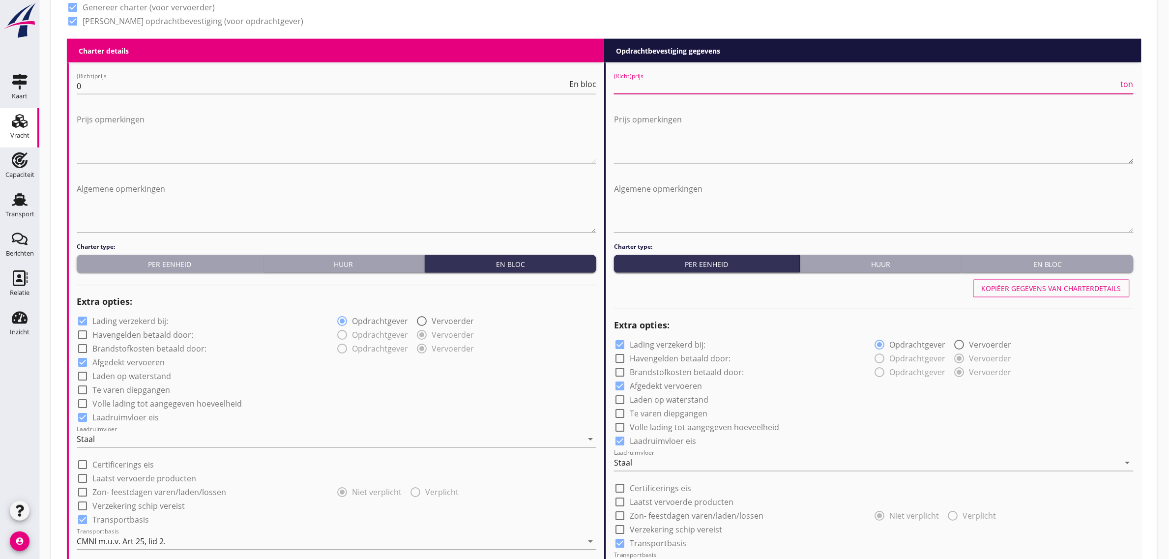
click at [663, 89] on input "(Richt)prijs" at bounding box center [866, 86] width 505 height 16
type input "5"
type input "5.50"
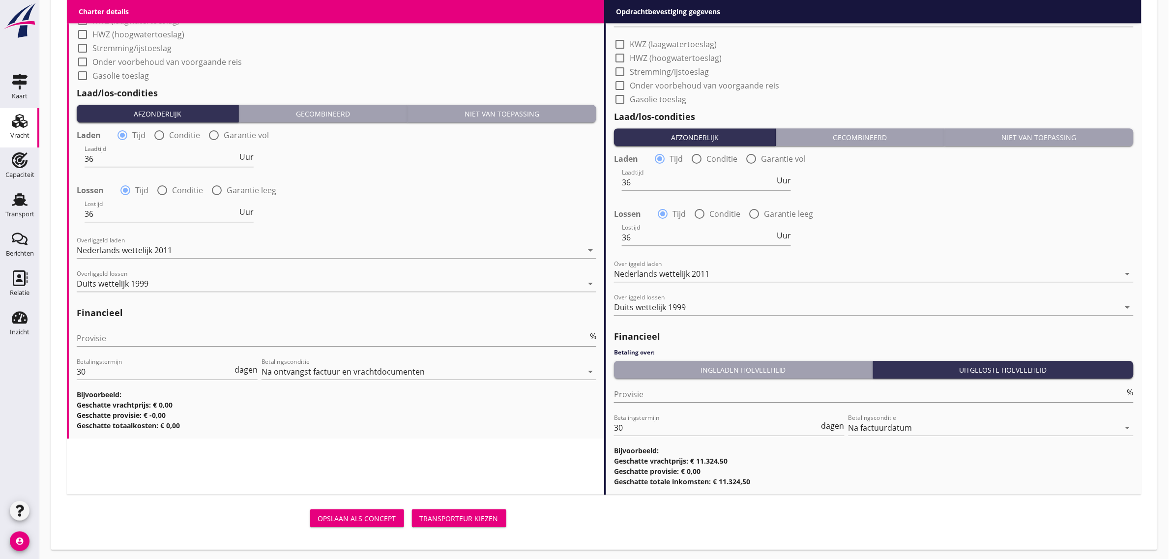
scroll to position [1036, 0]
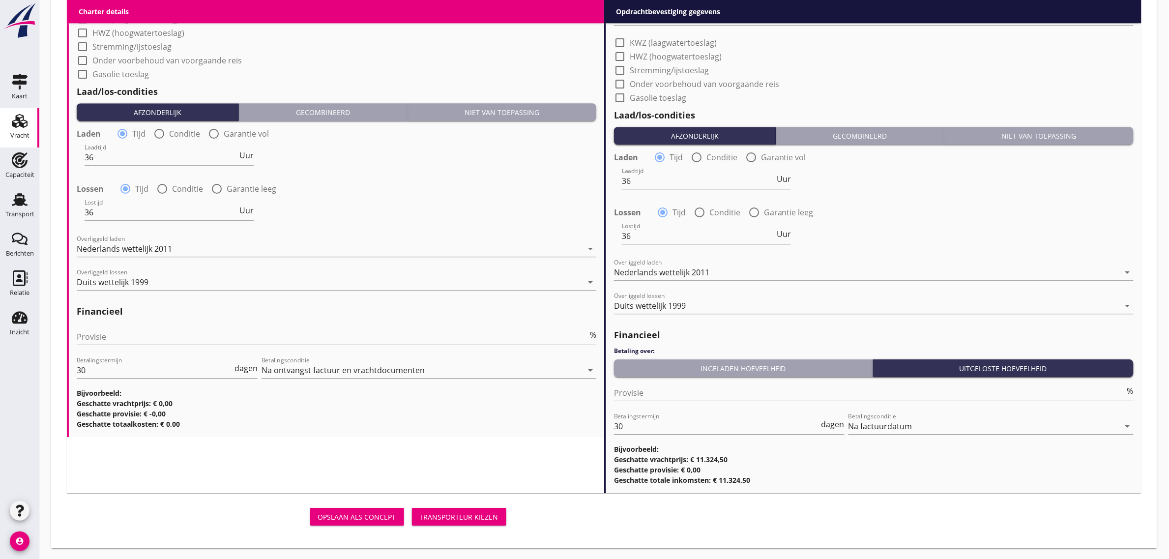
click at [686, 375] on button "Ingeladen hoeveelheid" at bounding box center [743, 368] width 259 height 18
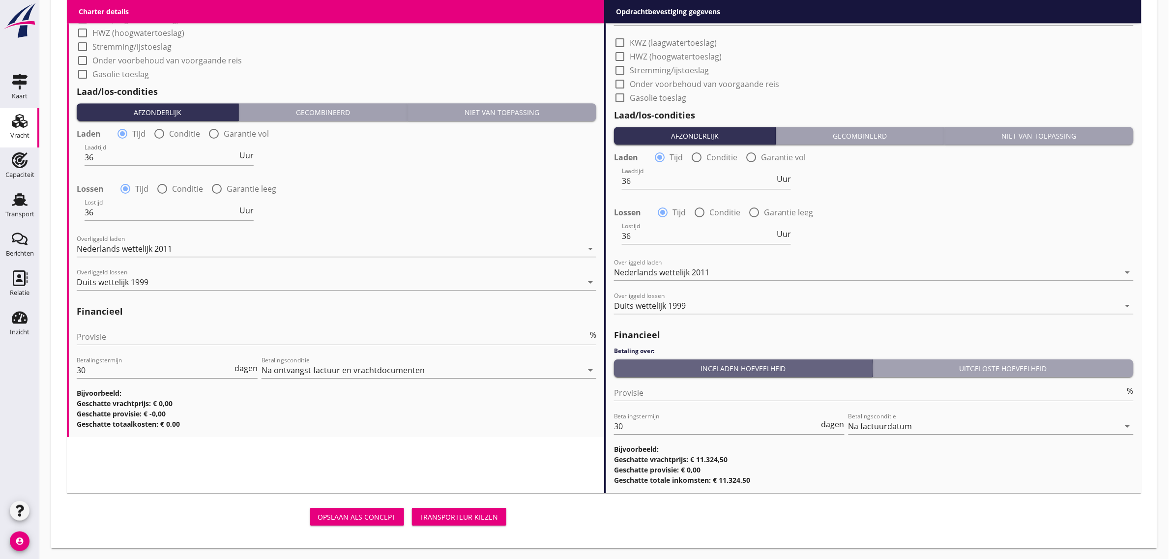
click at [647, 387] on input "Provisie" at bounding box center [869, 393] width 511 height 16
type input "0"
click at [902, 241] on div "Lostijd 36 Uur" at bounding box center [874, 236] width 522 height 35
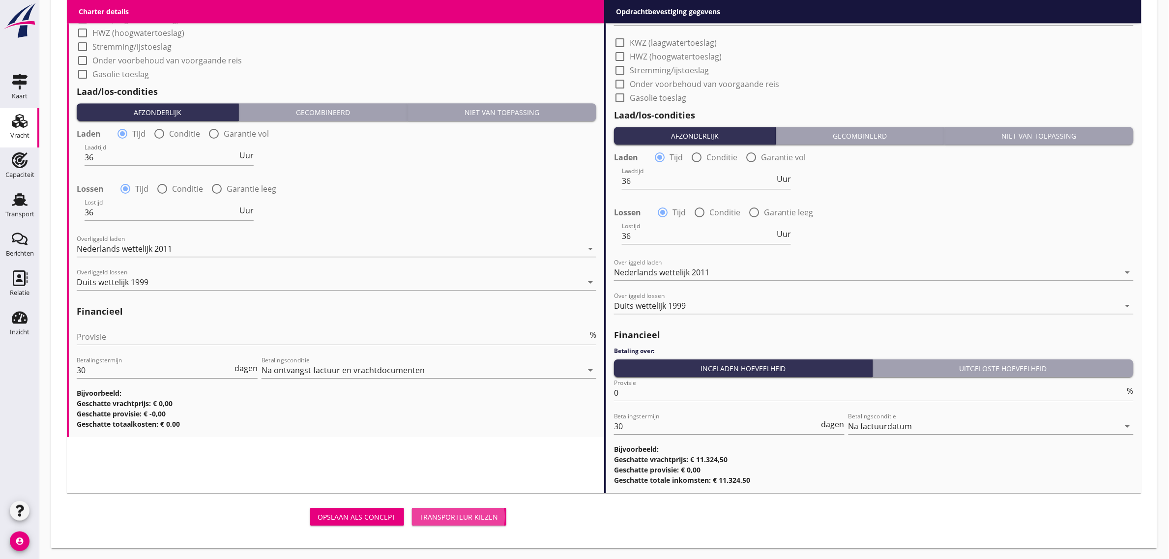
click at [463, 516] on div "Transporteur kiezen" at bounding box center [459, 517] width 79 height 10
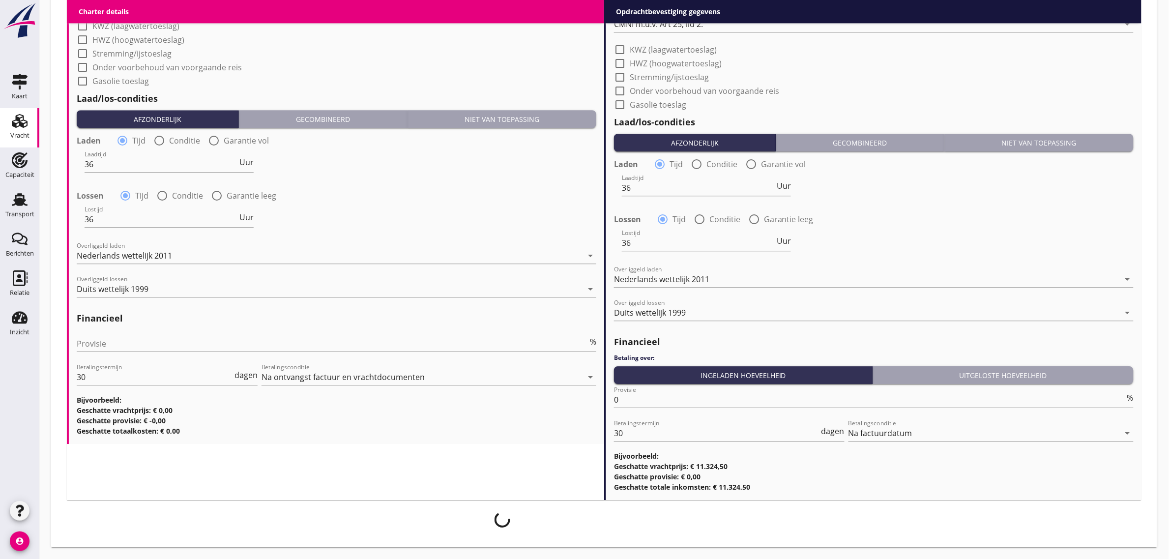
scroll to position [1029, 0]
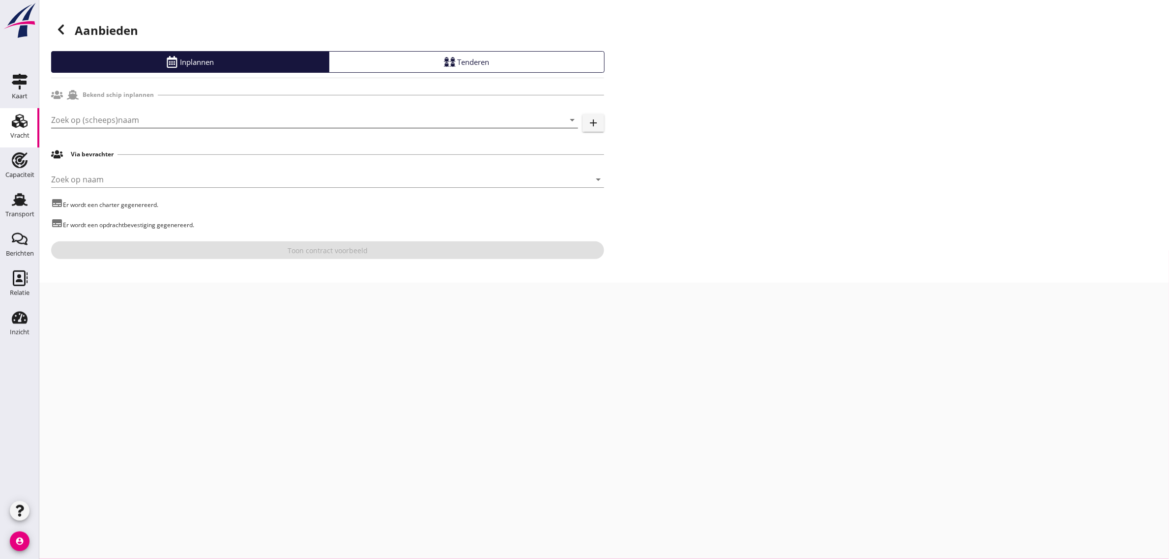
click at [85, 121] on input "Zoek op (scheeps)naam" at bounding box center [301, 120] width 500 height 16
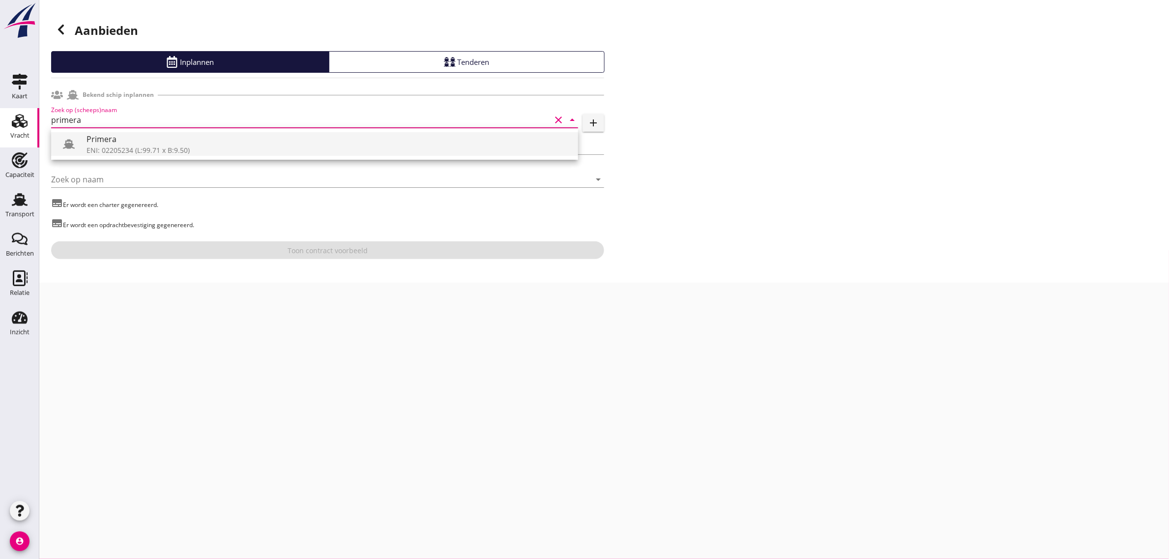
click at [98, 143] on div "Primera" at bounding box center [329, 139] width 484 height 12
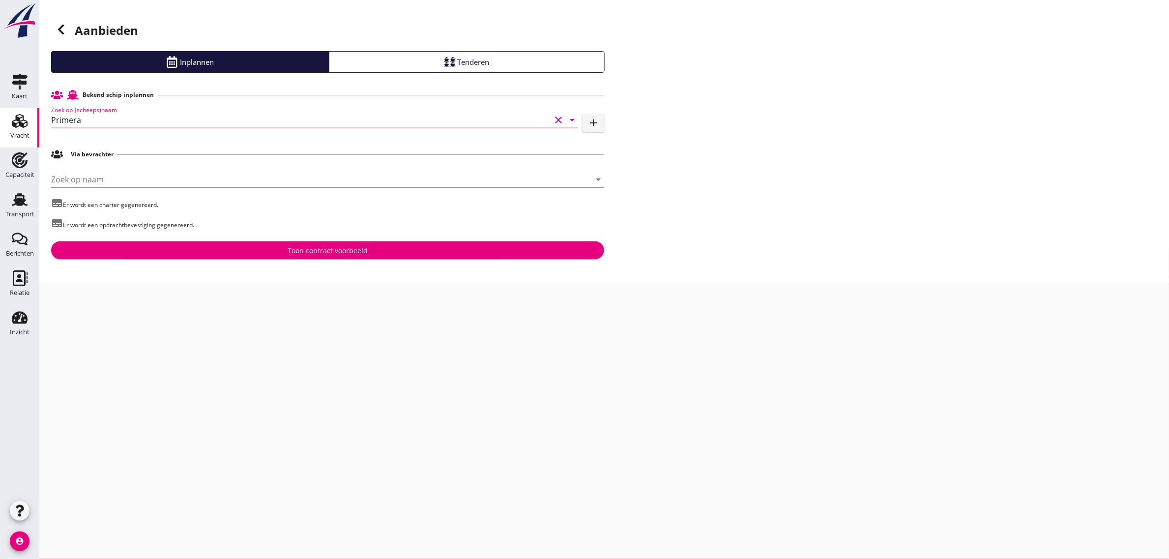
type input "Primera"
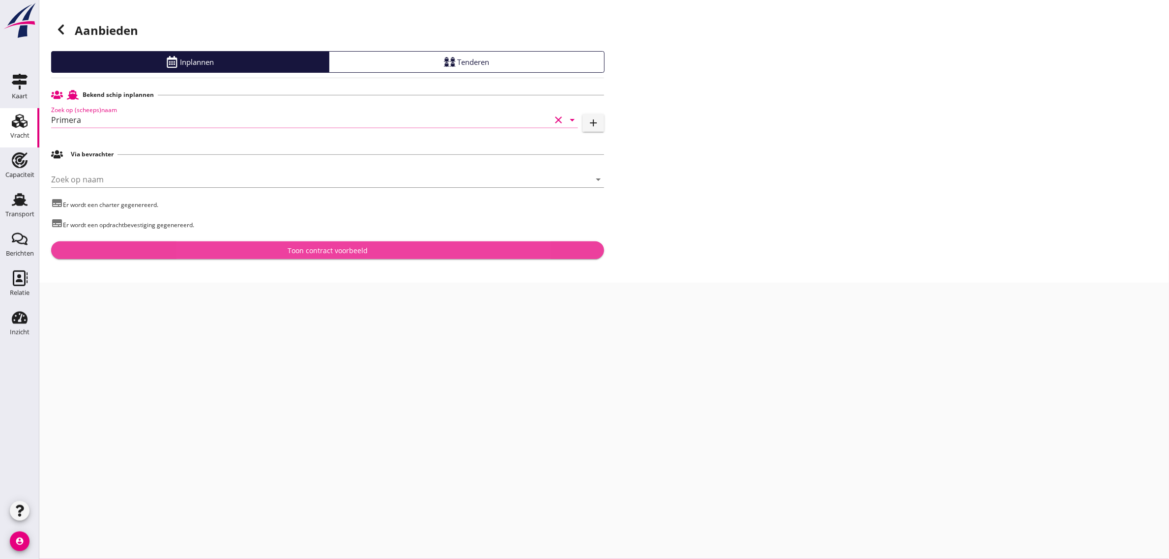
click at [301, 255] on div "Toon contract voorbeeld" at bounding box center [328, 250] width 80 height 10
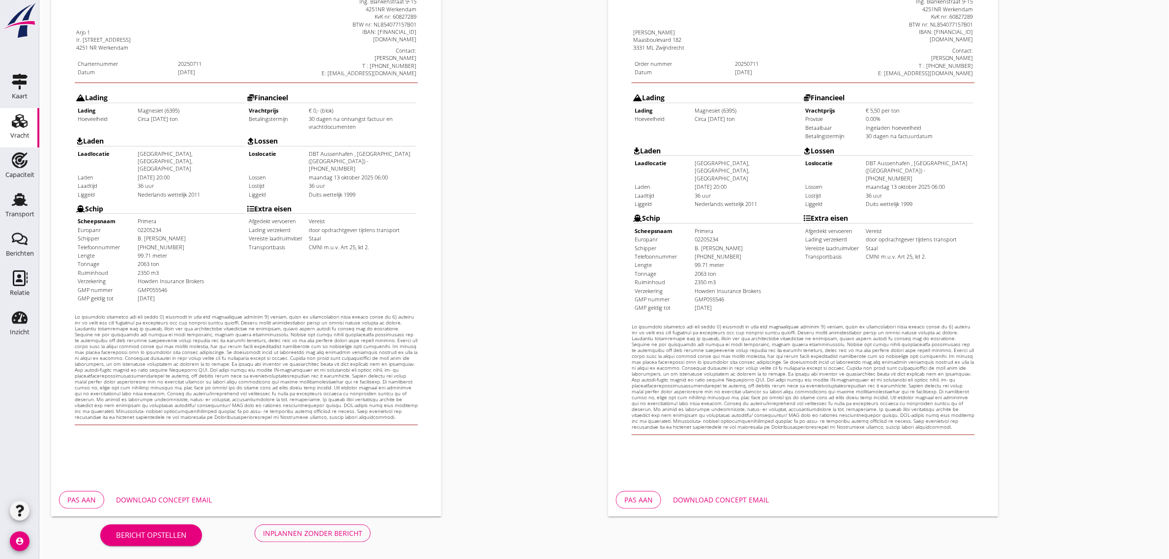
scroll to position [168, 0]
click at [348, 530] on div "Inplannen zonder bericht" at bounding box center [312, 532] width 99 height 10
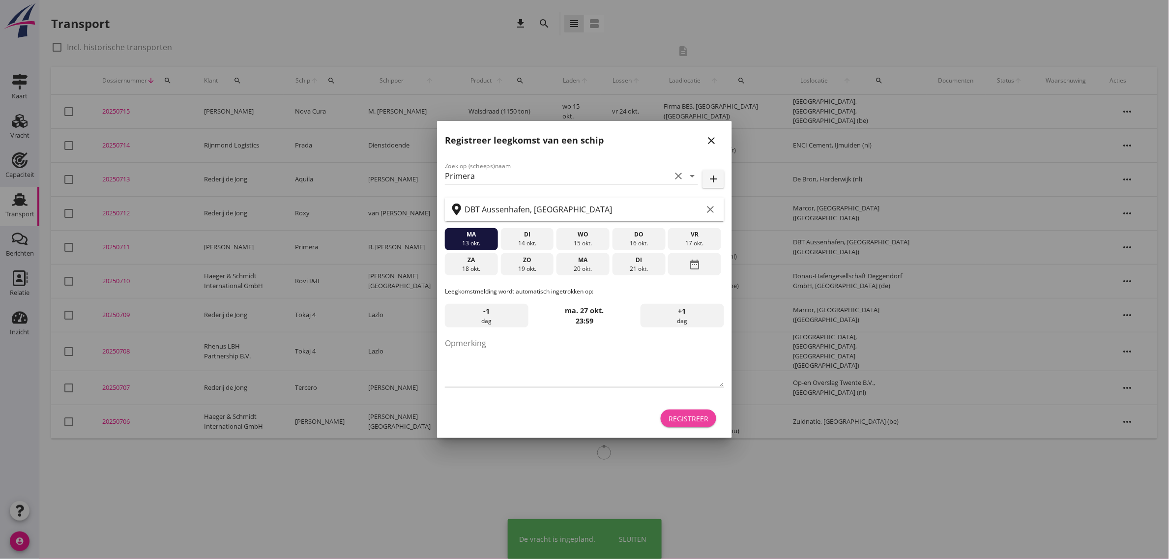
click at [700, 421] on div "Registreer" at bounding box center [689, 419] width 40 height 10
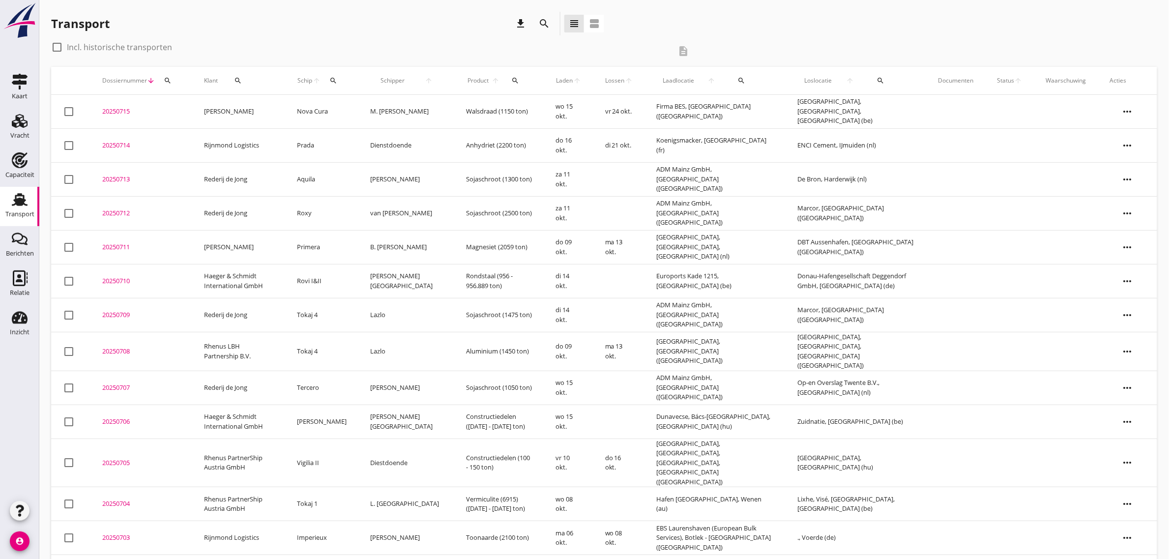
drag, startPoint x: 331, startPoint y: 108, endPoint x: 330, endPoint y: 128, distance: 19.7
click at [331, 108] on td "Nova Cura" at bounding box center [322, 112] width 73 height 34
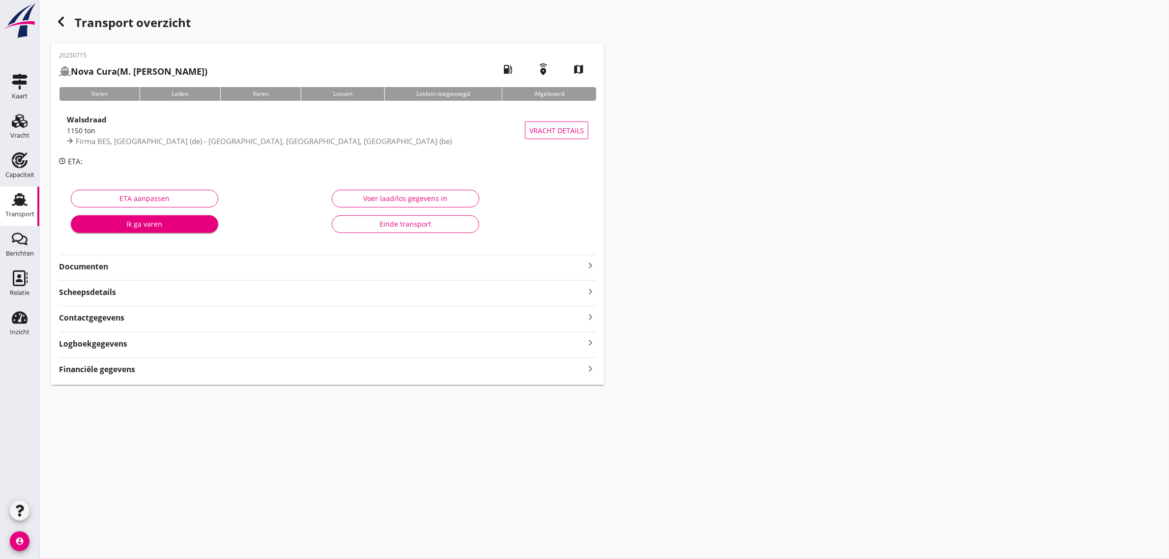
click at [92, 257] on div "Documenten keyboard_arrow_right" at bounding box center [327, 264] width 537 height 18
click at [92, 264] on strong "Documenten" at bounding box center [322, 266] width 526 height 11
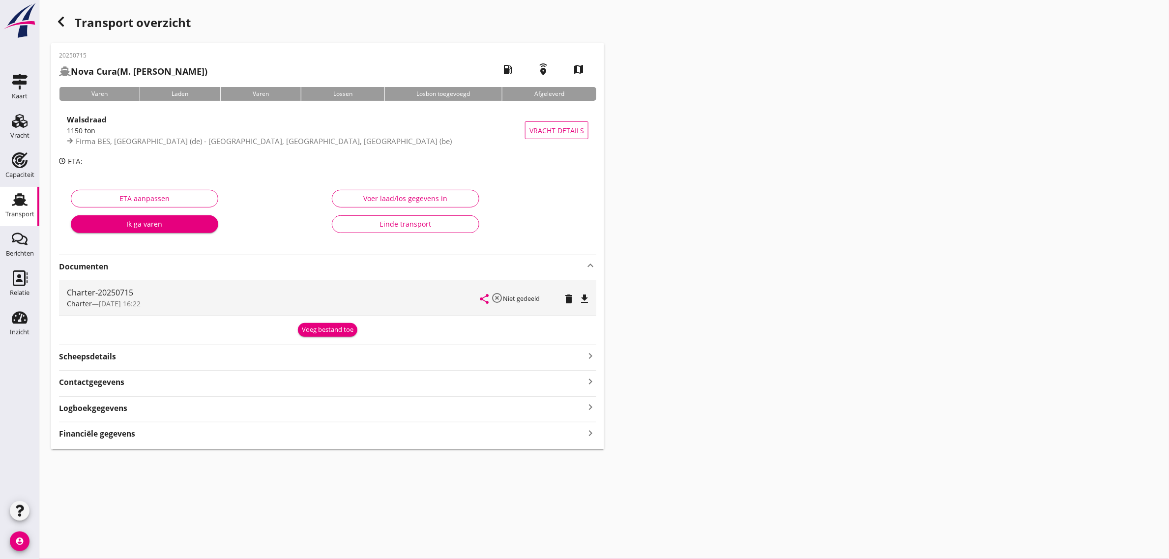
click at [583, 296] on icon "file_download" at bounding box center [585, 299] width 12 height 12
drag, startPoint x: 20, startPoint y: 200, endPoint x: 7, endPoint y: 202, distance: 12.5
click at [20, 200] on use at bounding box center [20, 199] width 16 height 13
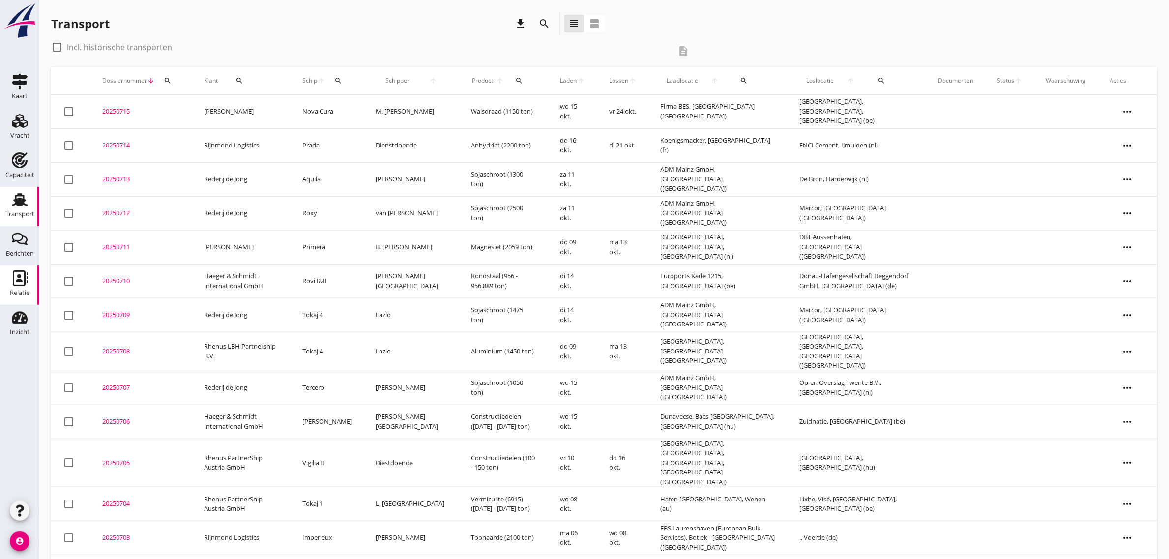
click at [20, 288] on div "Relatie" at bounding box center [20, 293] width 20 height 14
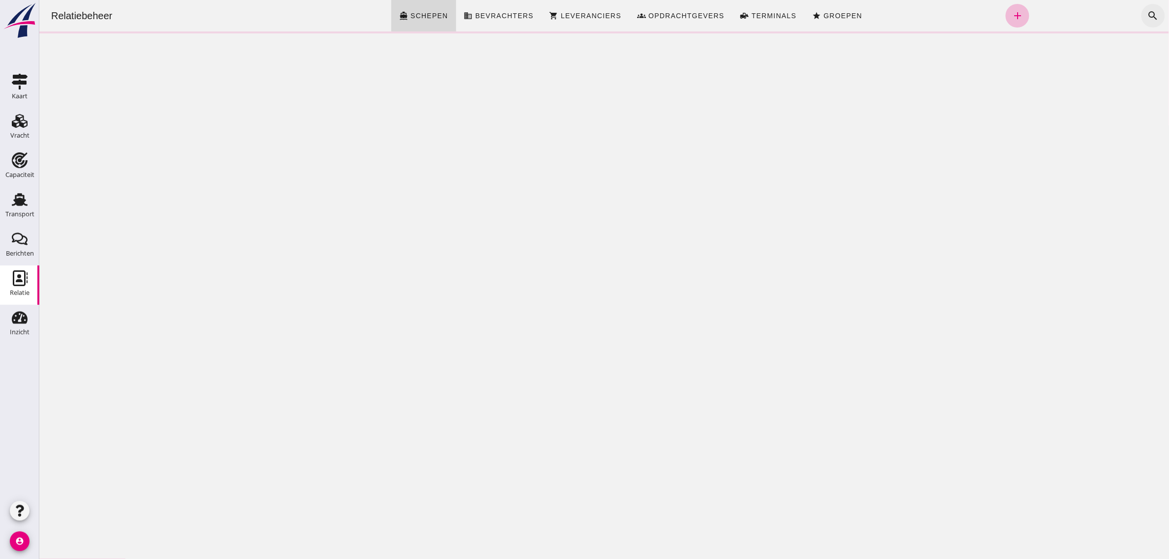
click at [1147, 14] on icon "search" at bounding box center [1153, 16] width 12 height 12
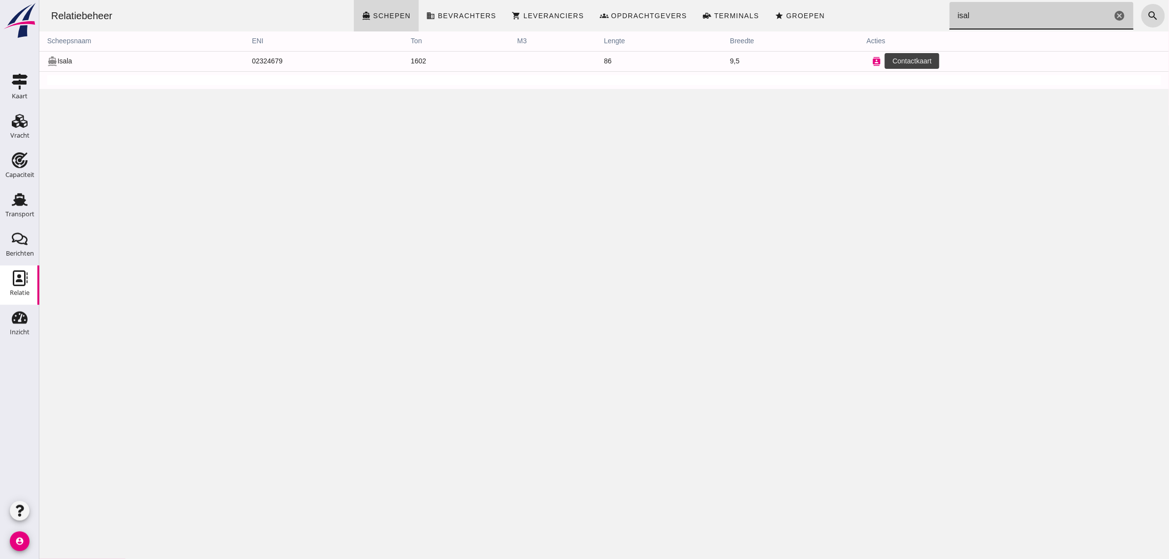
type input "isal"
click at [872, 60] on icon "contacts" at bounding box center [876, 61] width 9 height 9
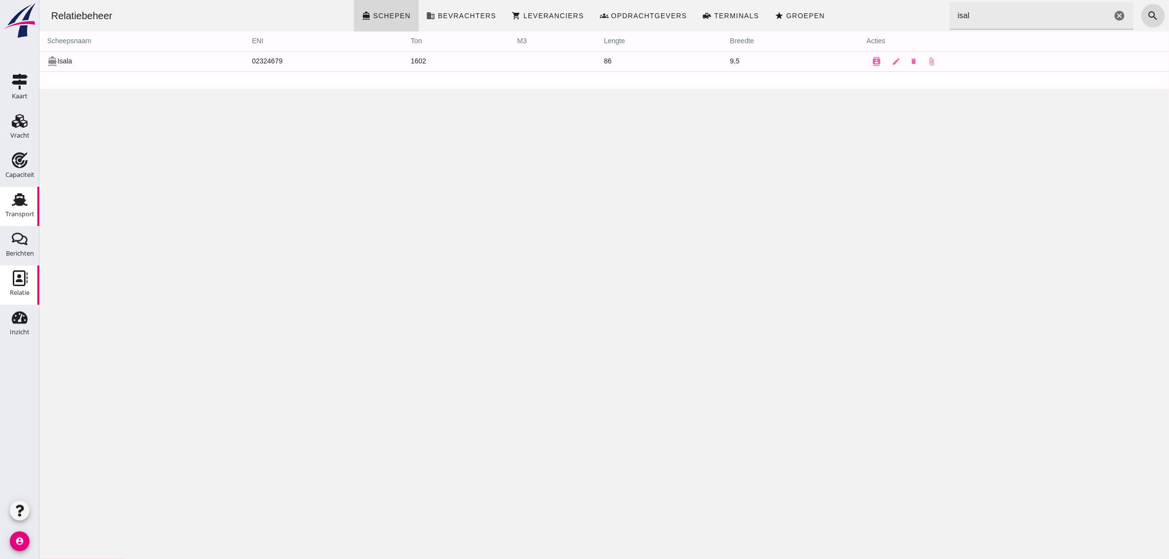
click at [28, 208] on div "Transport" at bounding box center [19, 214] width 29 height 14
